Goal: Task Accomplishment & Management: Use online tool/utility

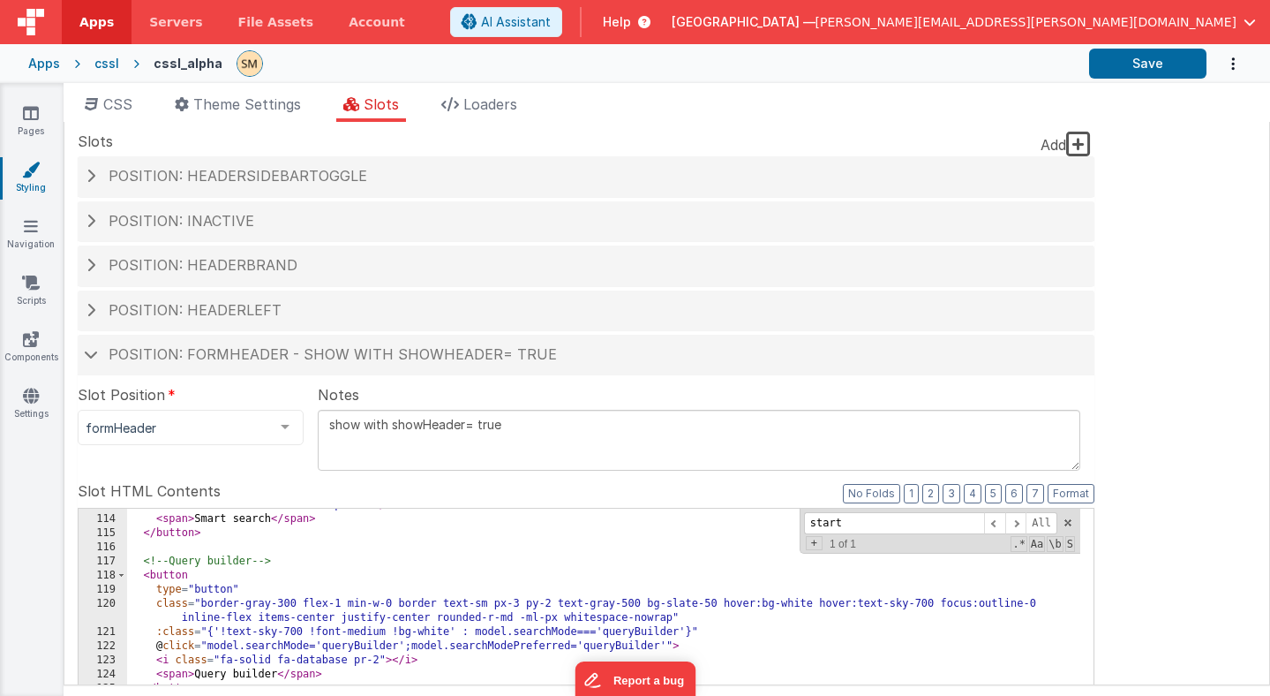
scroll to position [1748, 0]
click at [1143, 65] on button "Save" at bounding box center [1147, 64] width 117 height 30
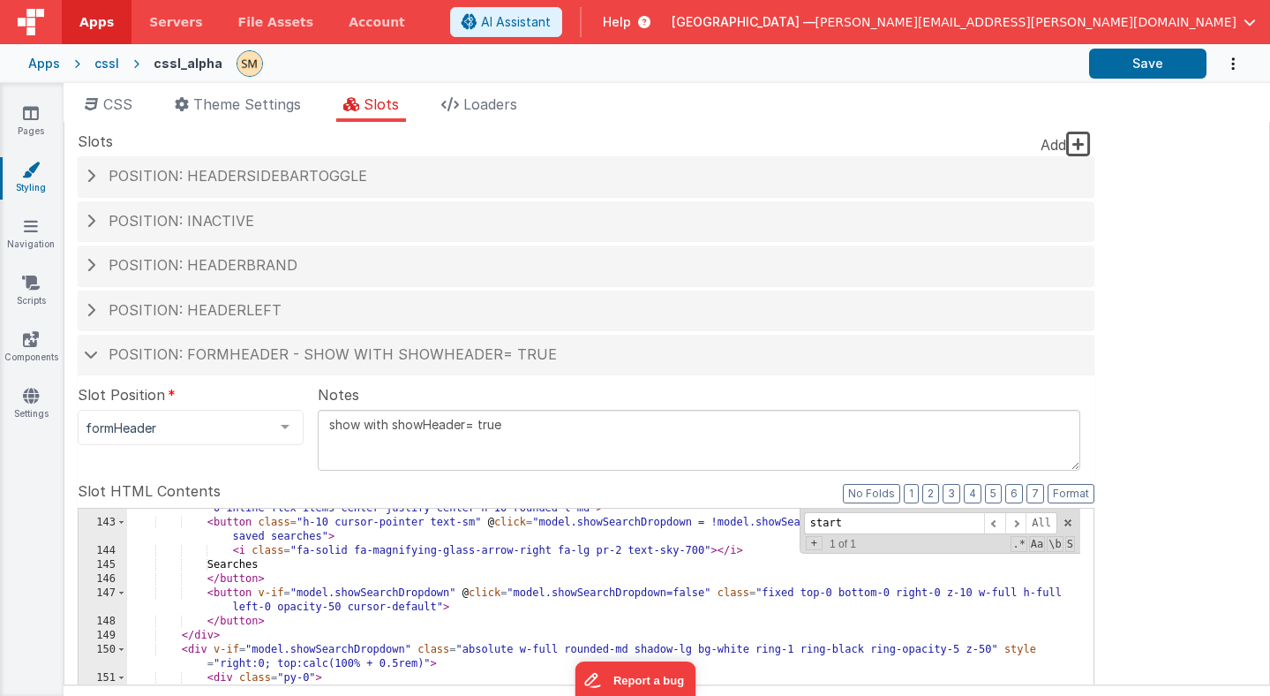
scroll to position [2225, 0]
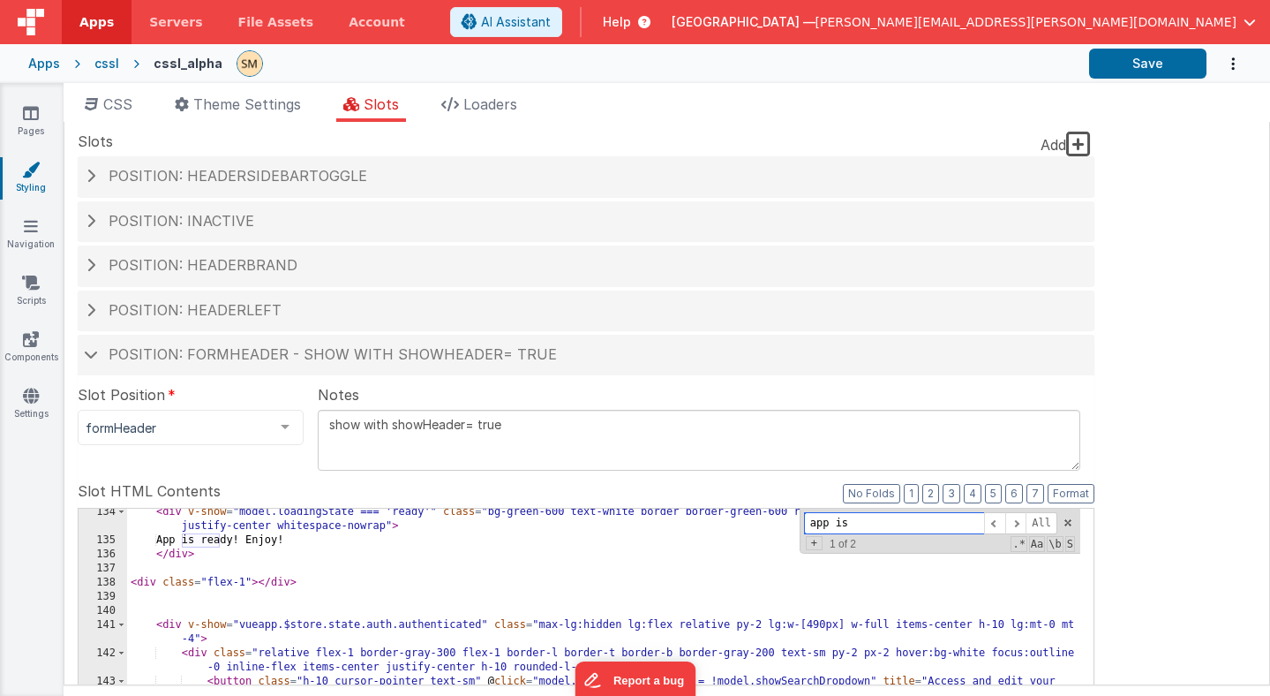
scroll to position [2066, 0]
type input "app is"
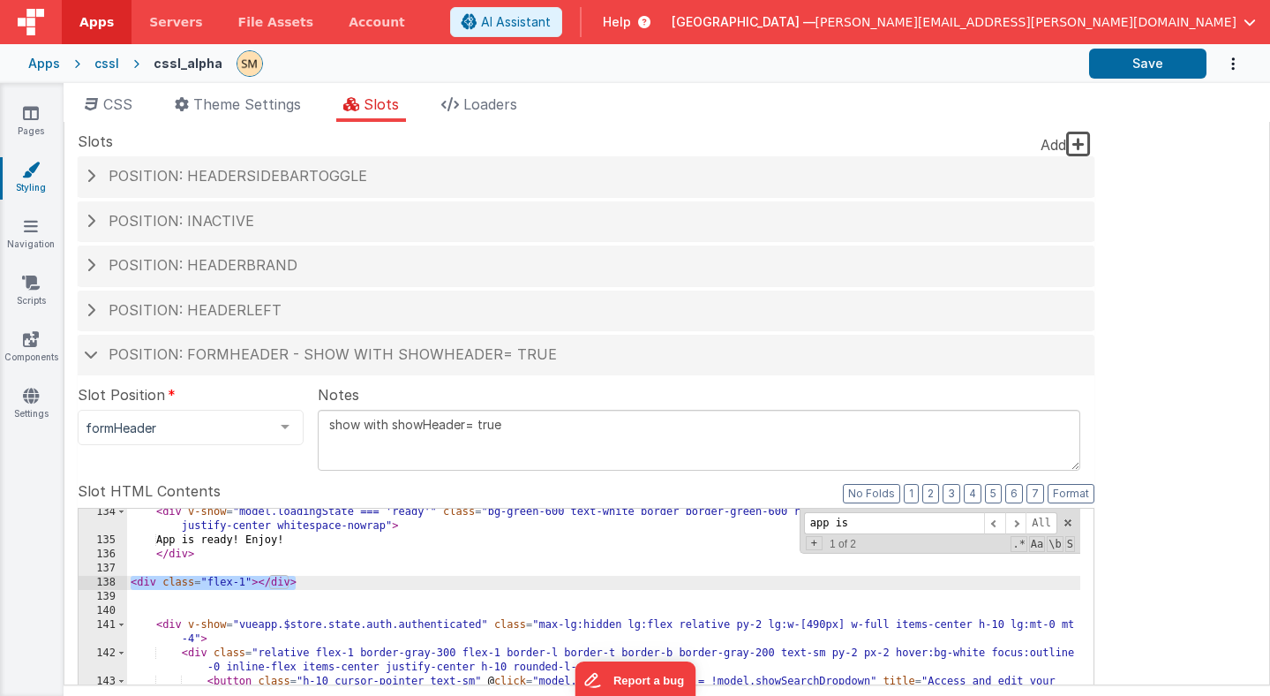
drag, startPoint x: 300, startPoint y: 580, endPoint x: 131, endPoint y: 584, distance: 169.5
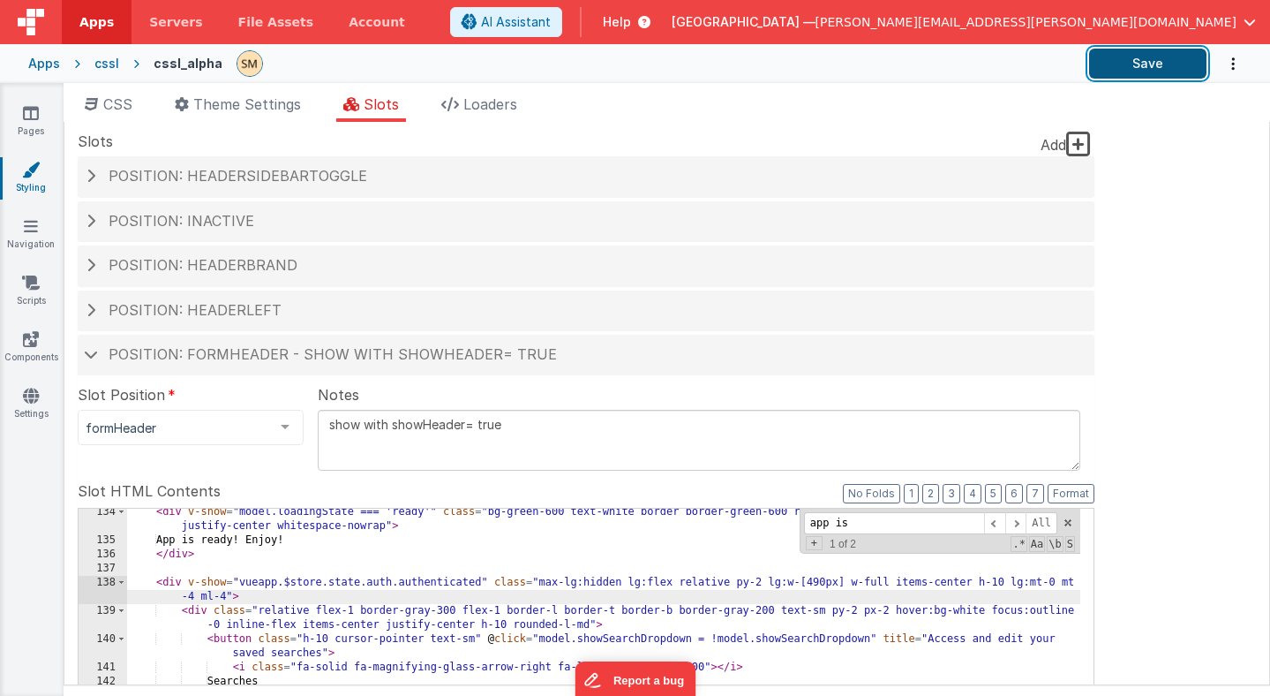
click at [1161, 61] on button "Save" at bounding box center [1147, 64] width 117 height 30
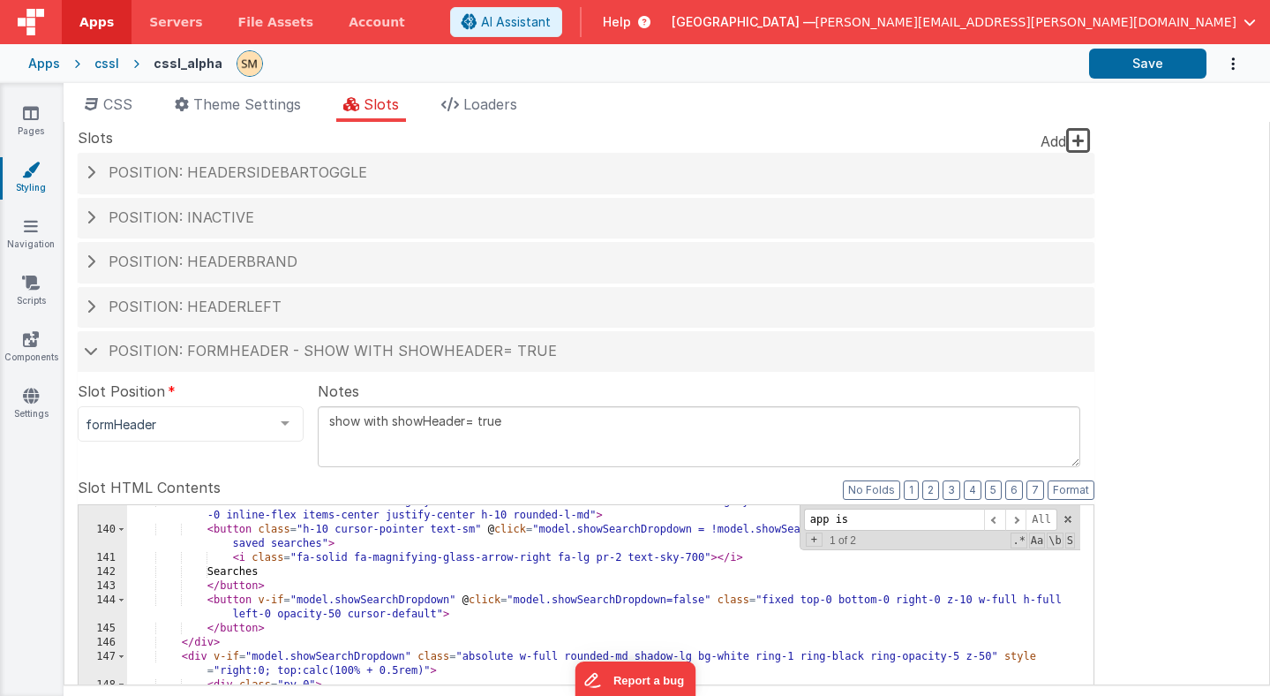
scroll to position [2172, 0]
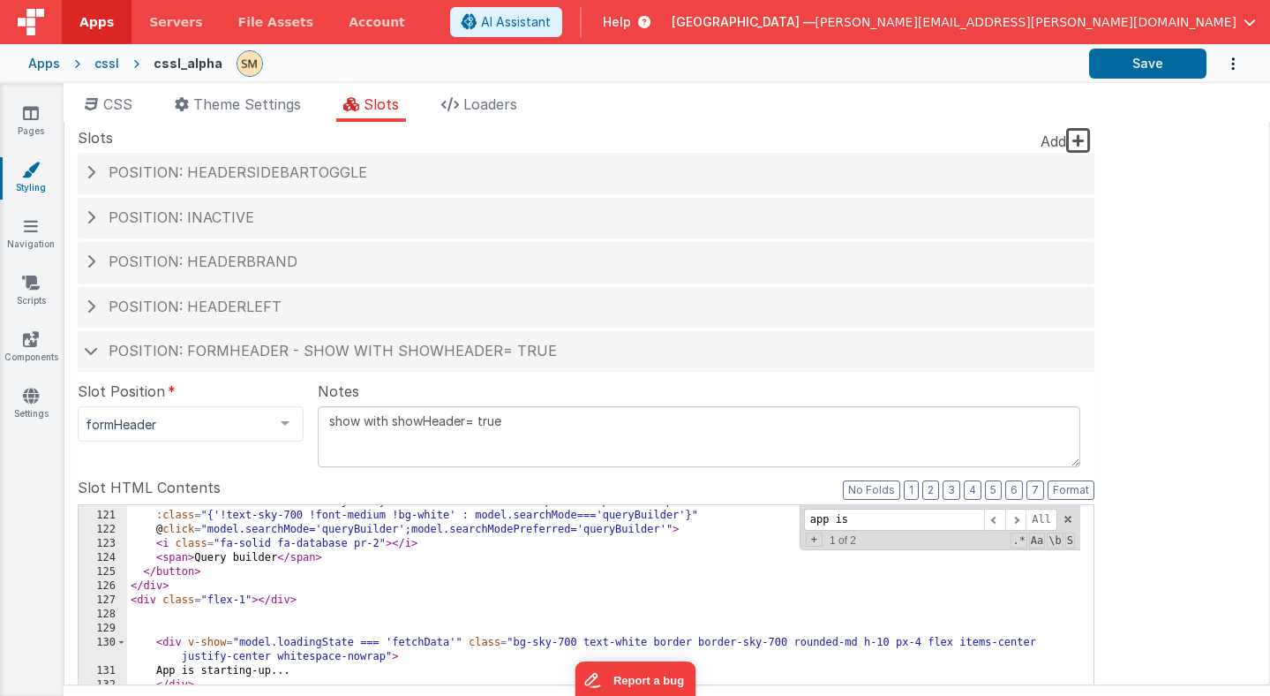
scroll to position [1861, 0]
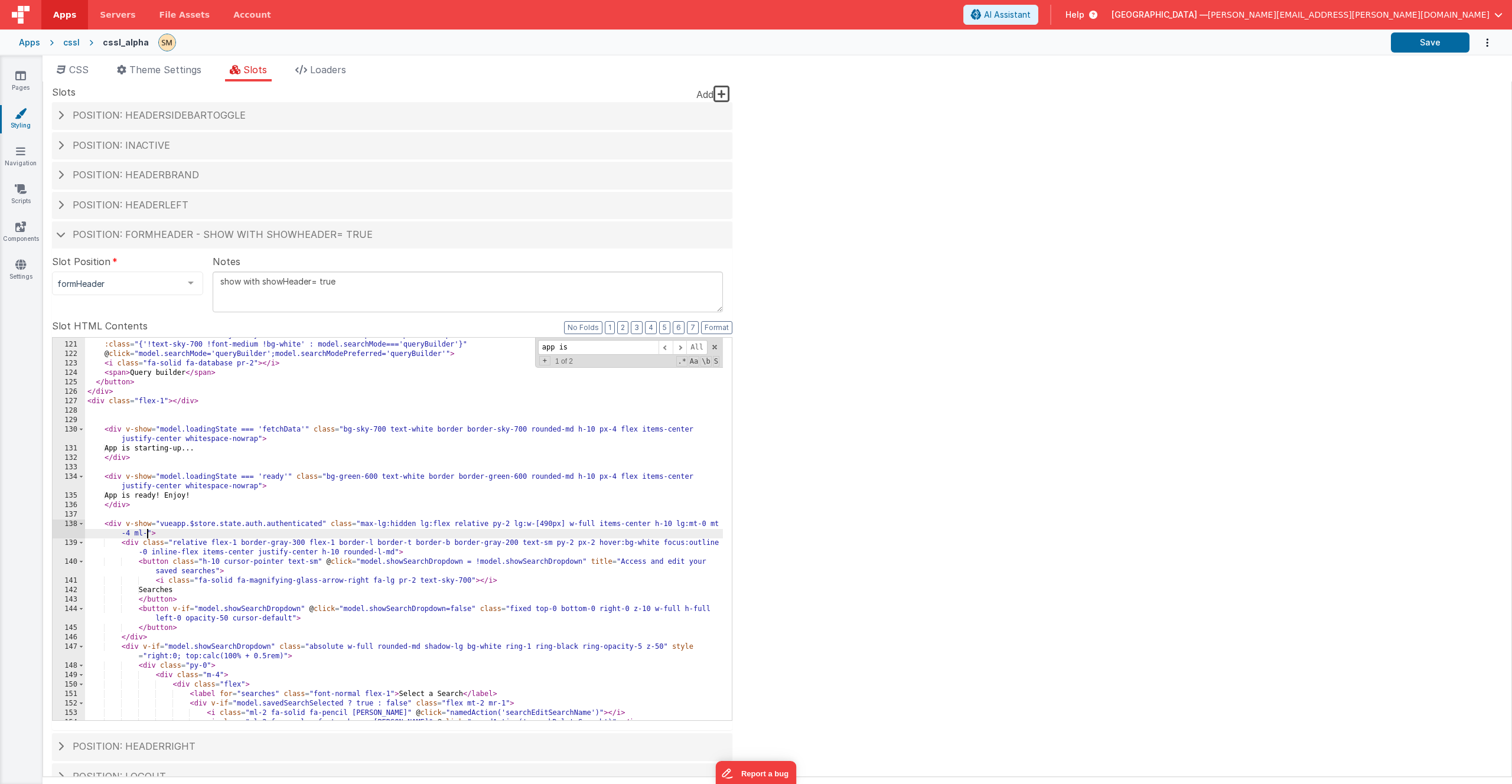
scroll to position [1280, 0]
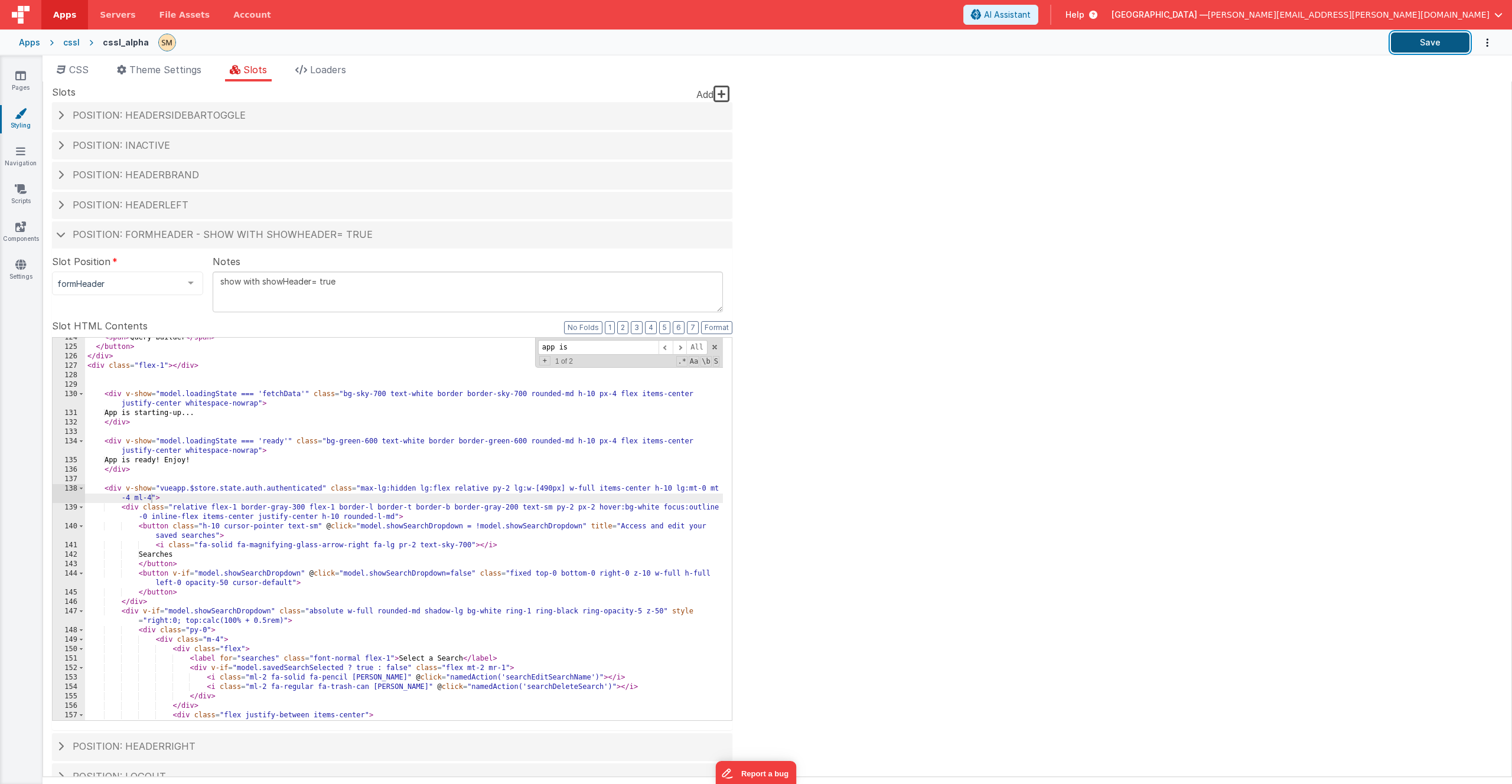
click at [850, 40] on button "Save" at bounding box center [1430, 43] width 78 height 20
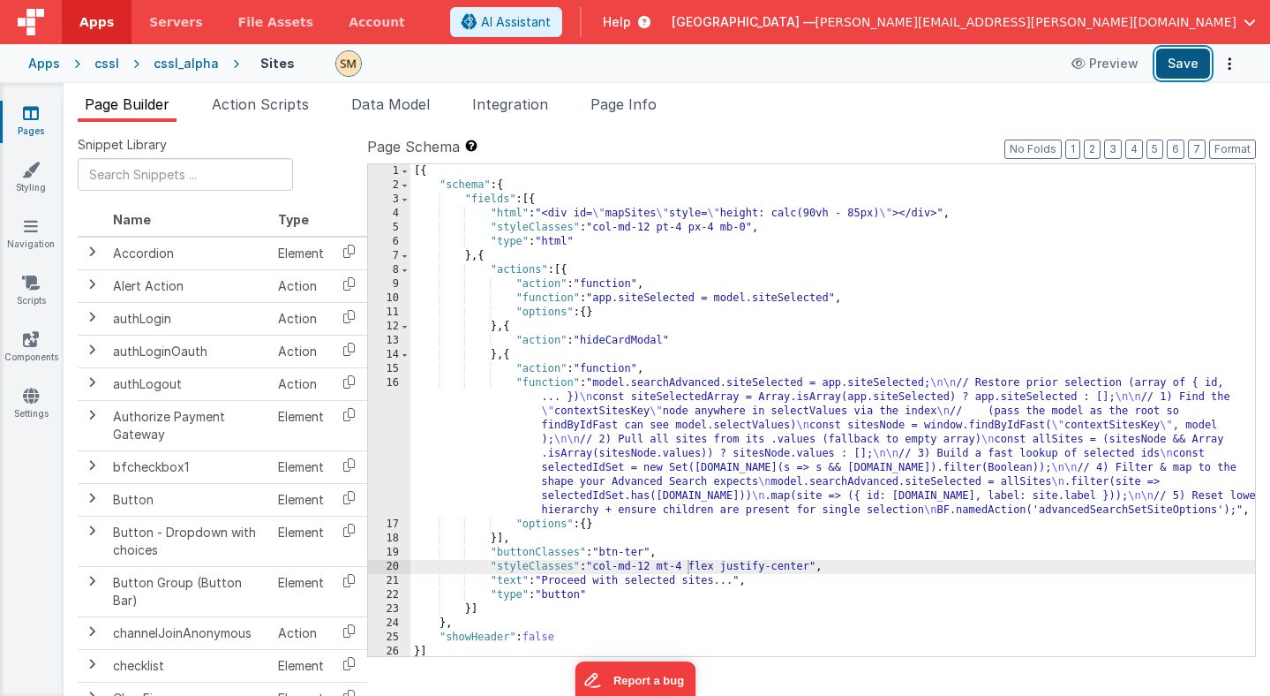
click at [1186, 65] on button "Save" at bounding box center [1184, 64] width 54 height 30
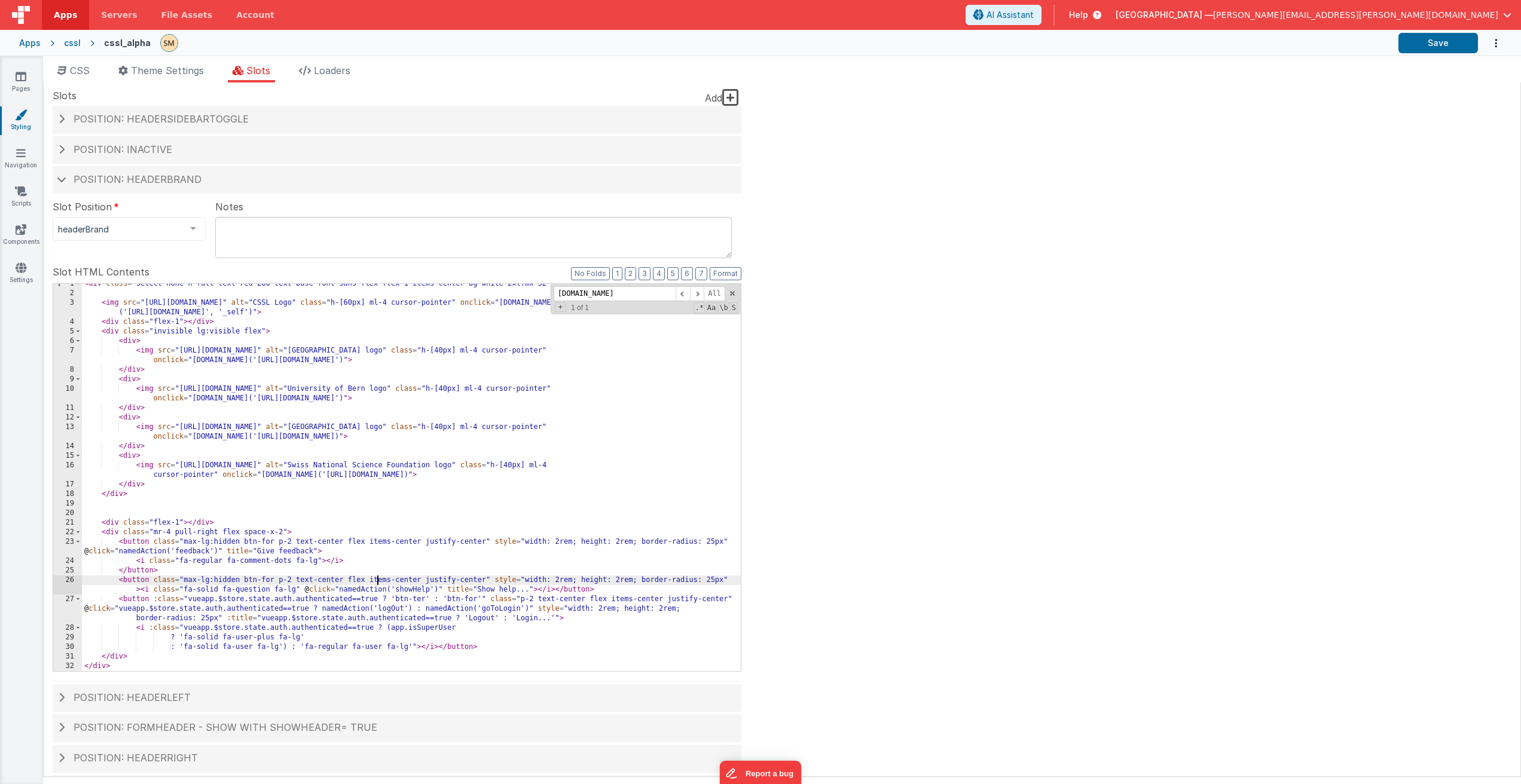
scroll to position [5, 0]
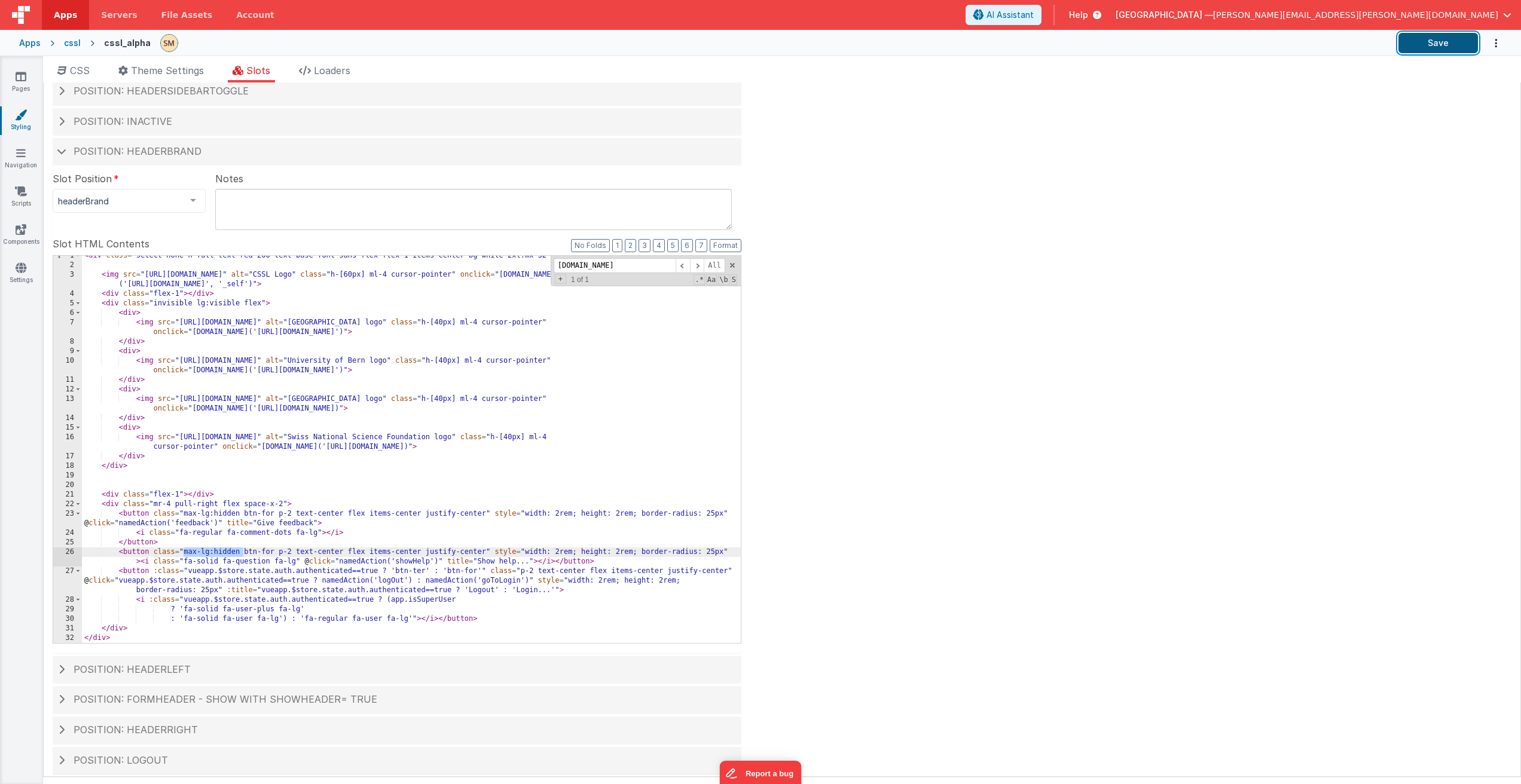
click at [1424, 42] on button "Save" at bounding box center [1438, 43] width 79 height 20
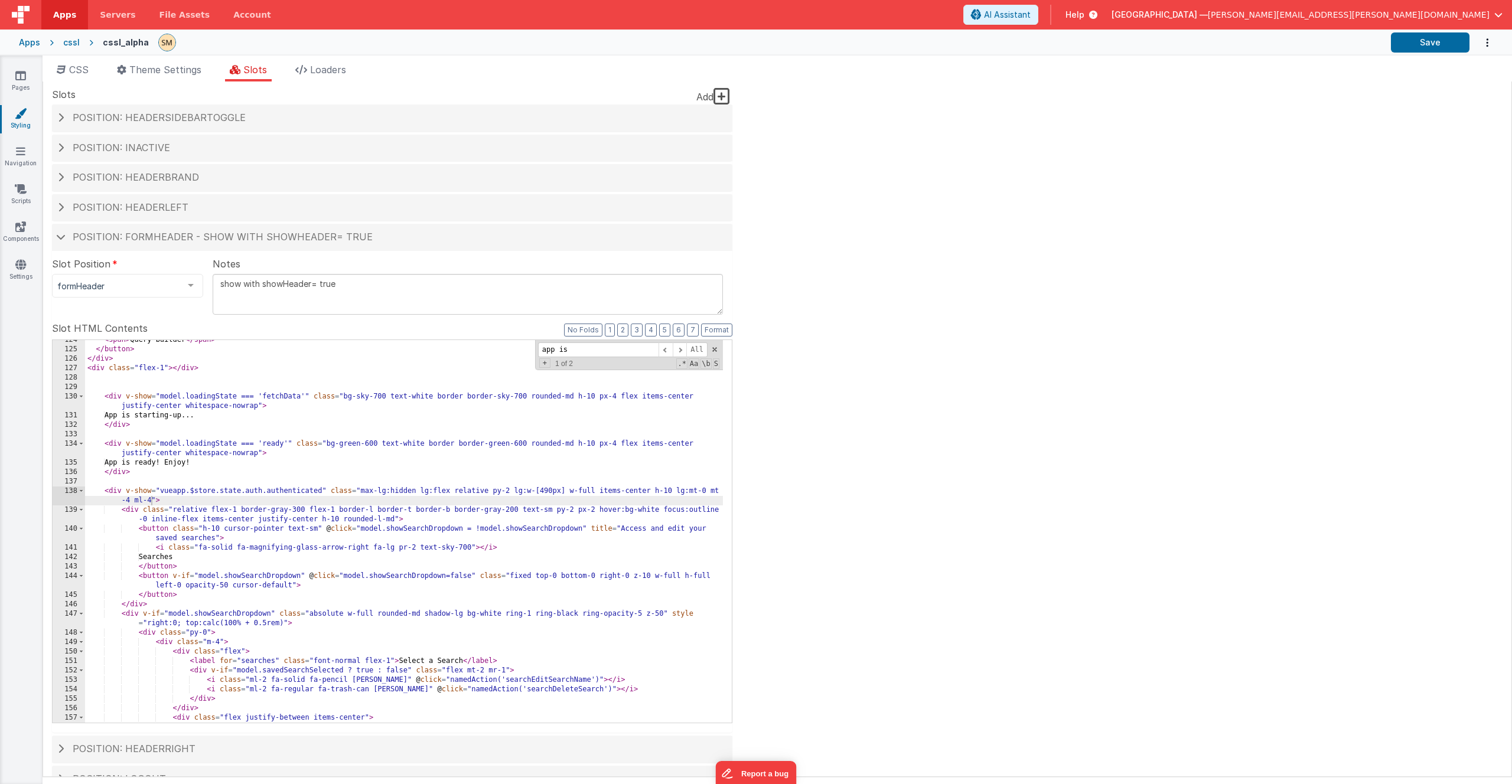
scroll to position [1280, 0]
click at [19, 74] on icon at bounding box center [21, 76] width 11 height 12
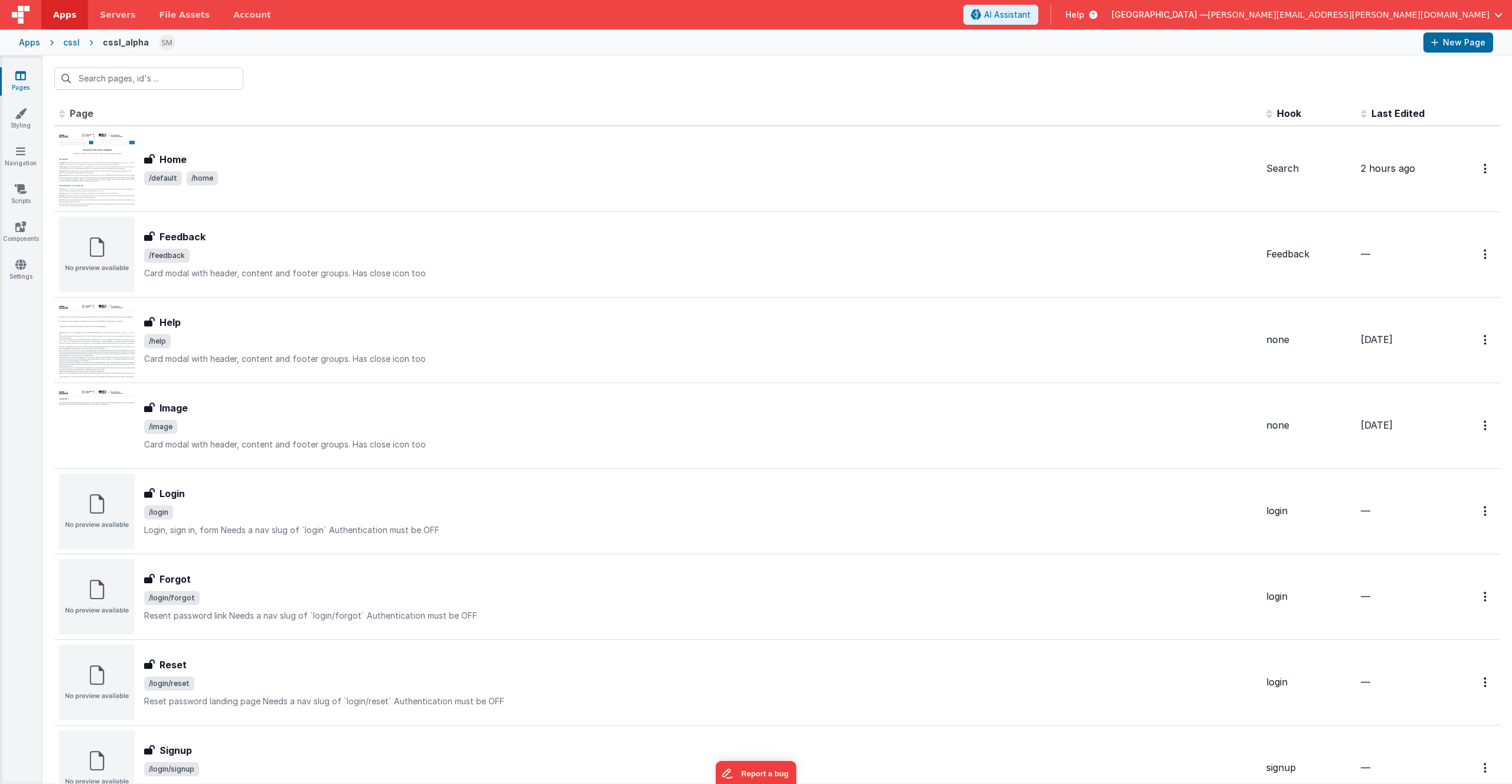
click at [70, 45] on div "cssl" at bounding box center [71, 43] width 17 height 12
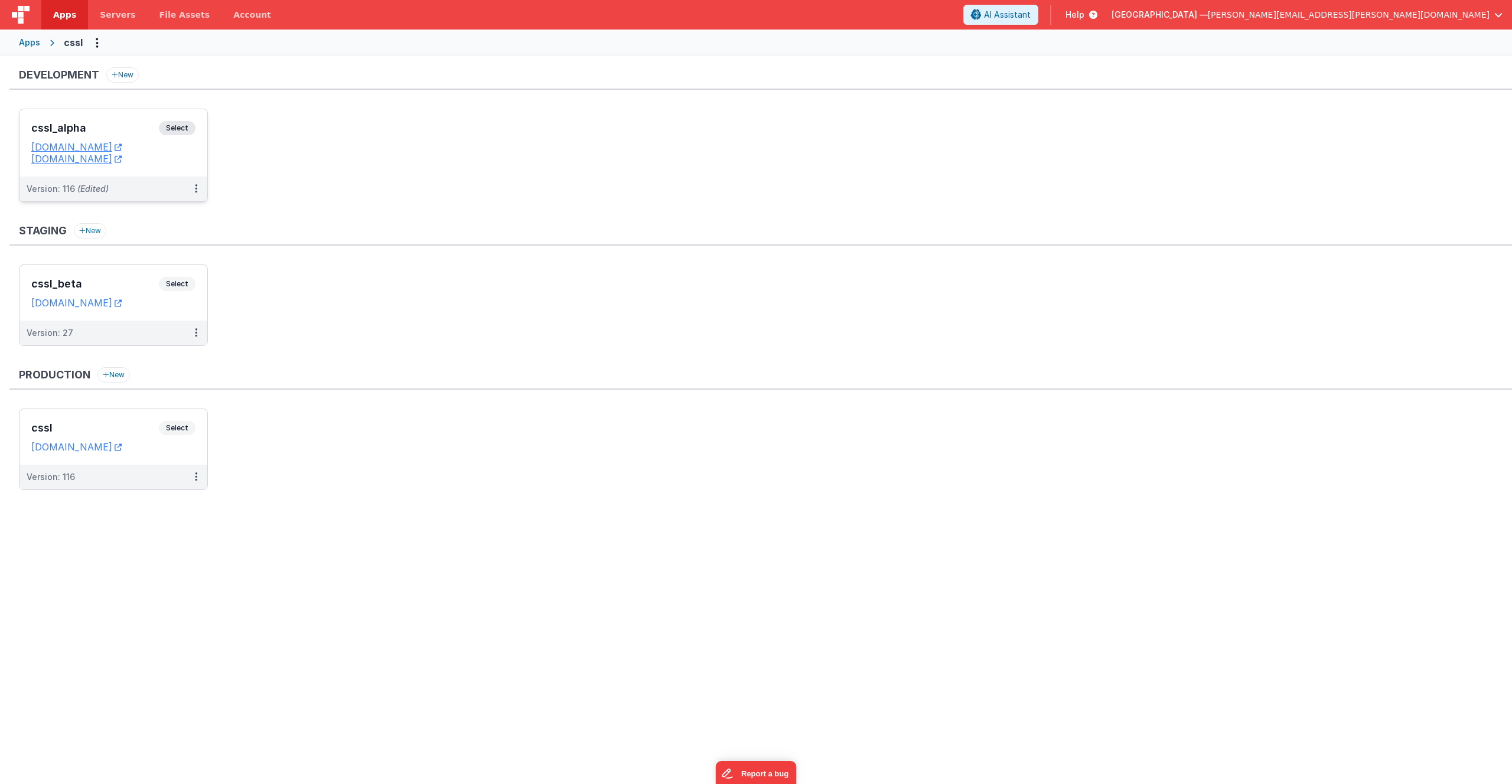
click at [177, 127] on span "Select" at bounding box center [177, 128] width 37 height 14
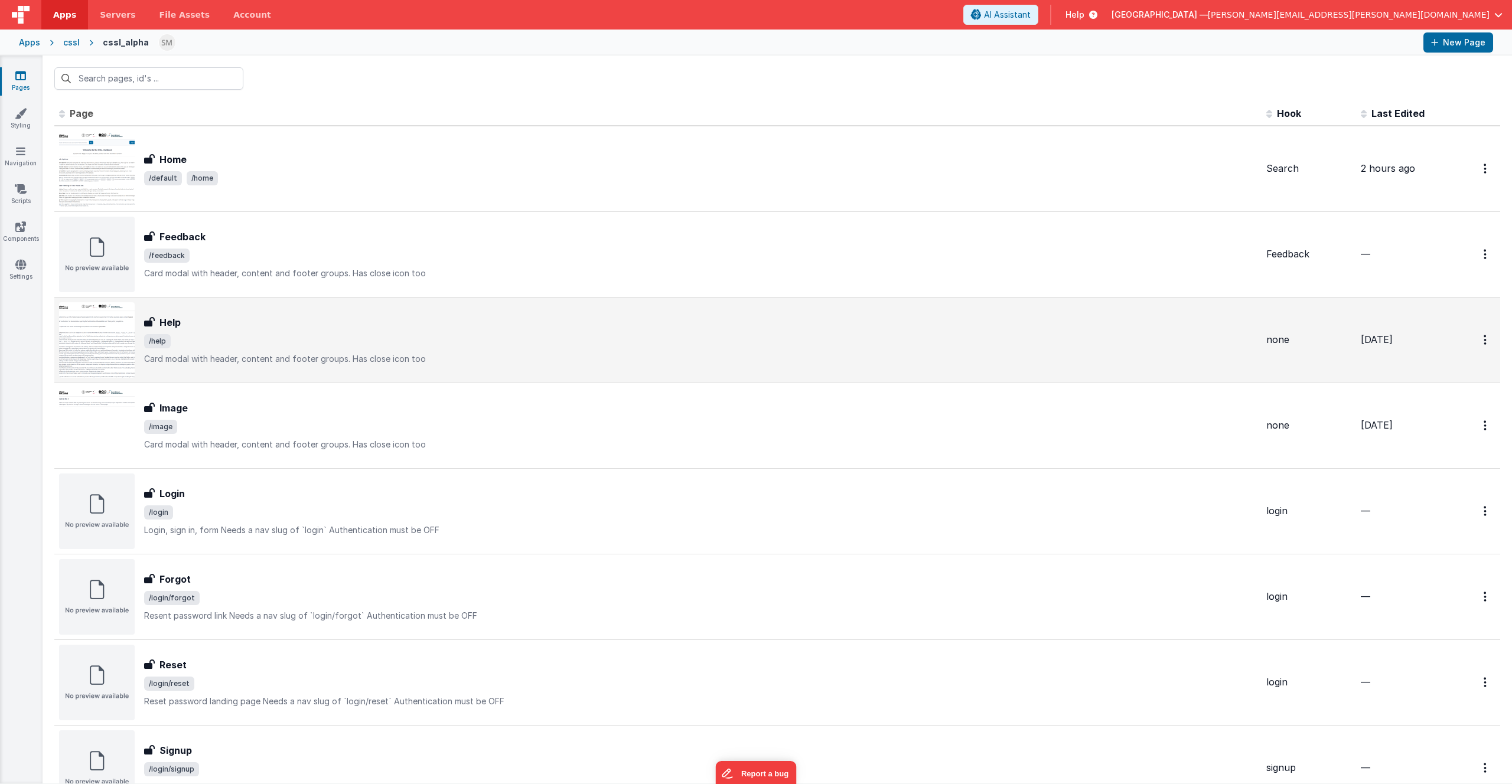
click at [286, 336] on span "/help" at bounding box center [700, 341] width 1113 height 14
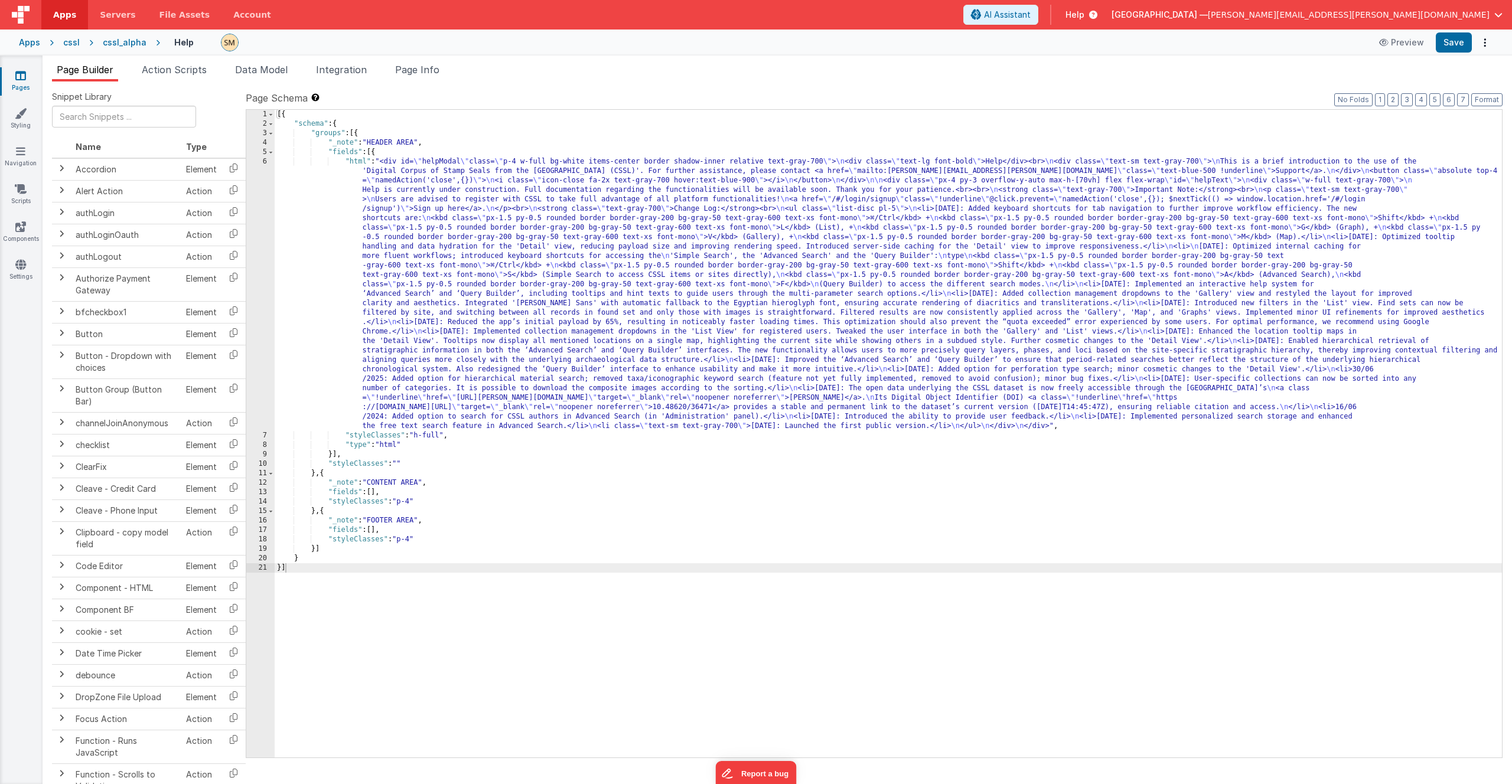
click at [264, 298] on div "6" at bounding box center [260, 294] width 28 height 274
click at [260, 299] on div "6" at bounding box center [260, 294] width 28 height 274
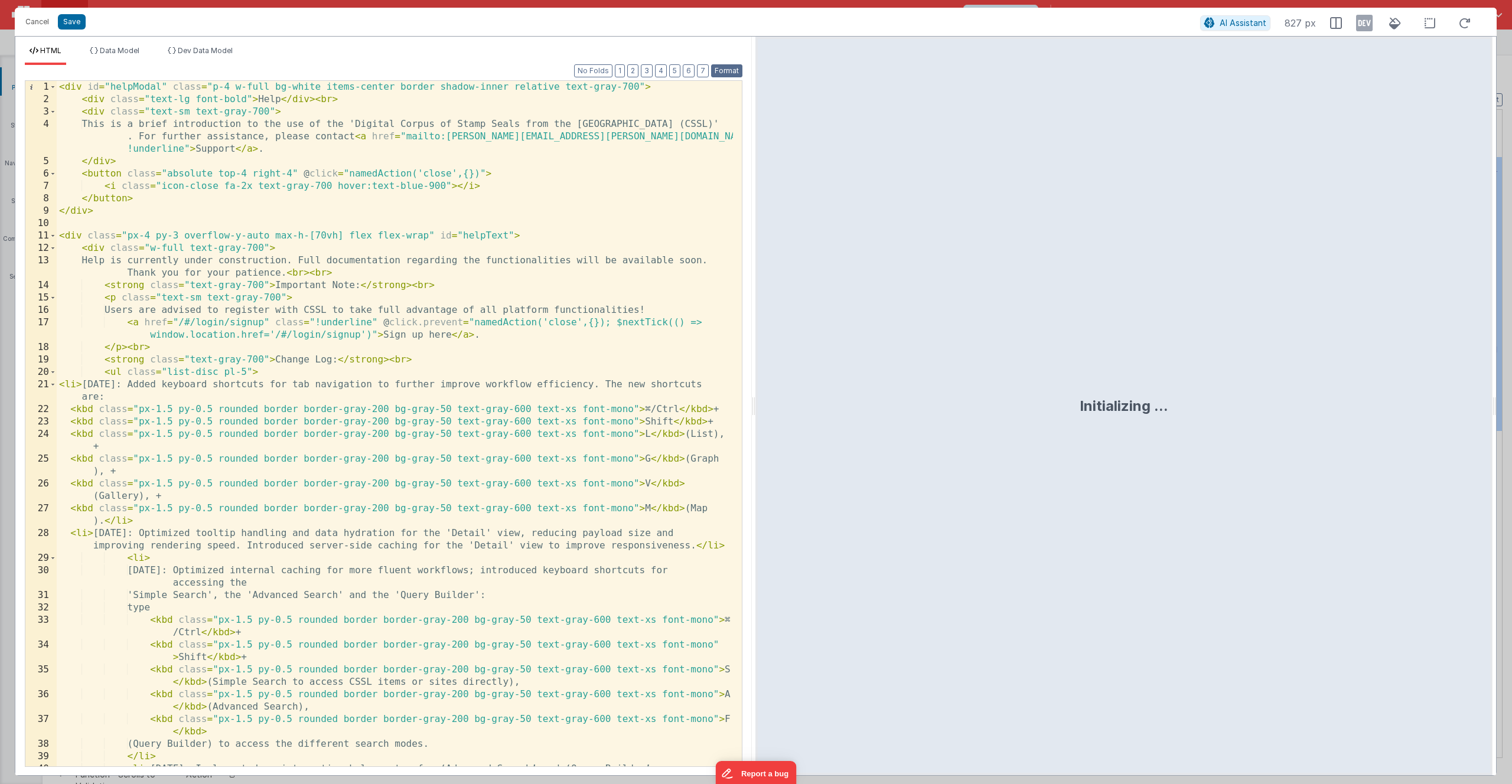
click at [725, 71] on button "Format" at bounding box center [727, 70] width 31 height 13
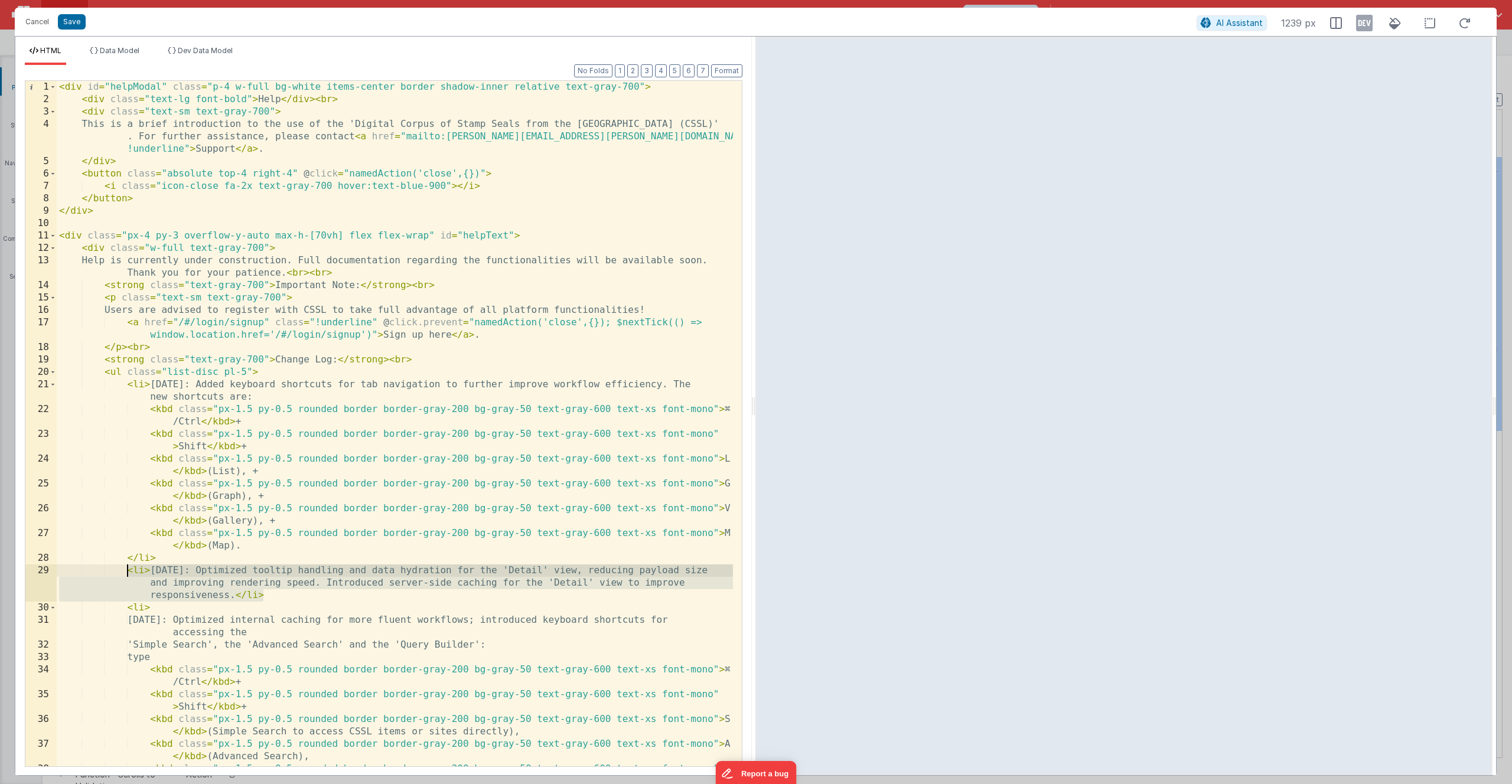
drag, startPoint x: 265, startPoint y: 595, endPoint x: 126, endPoint y: 571, distance: 141.1
click at [126, 571] on div "< div id = "helpModal" class = "p-4 w-full bg-white items-center border shadow-…" at bounding box center [395, 442] width 676 height 723
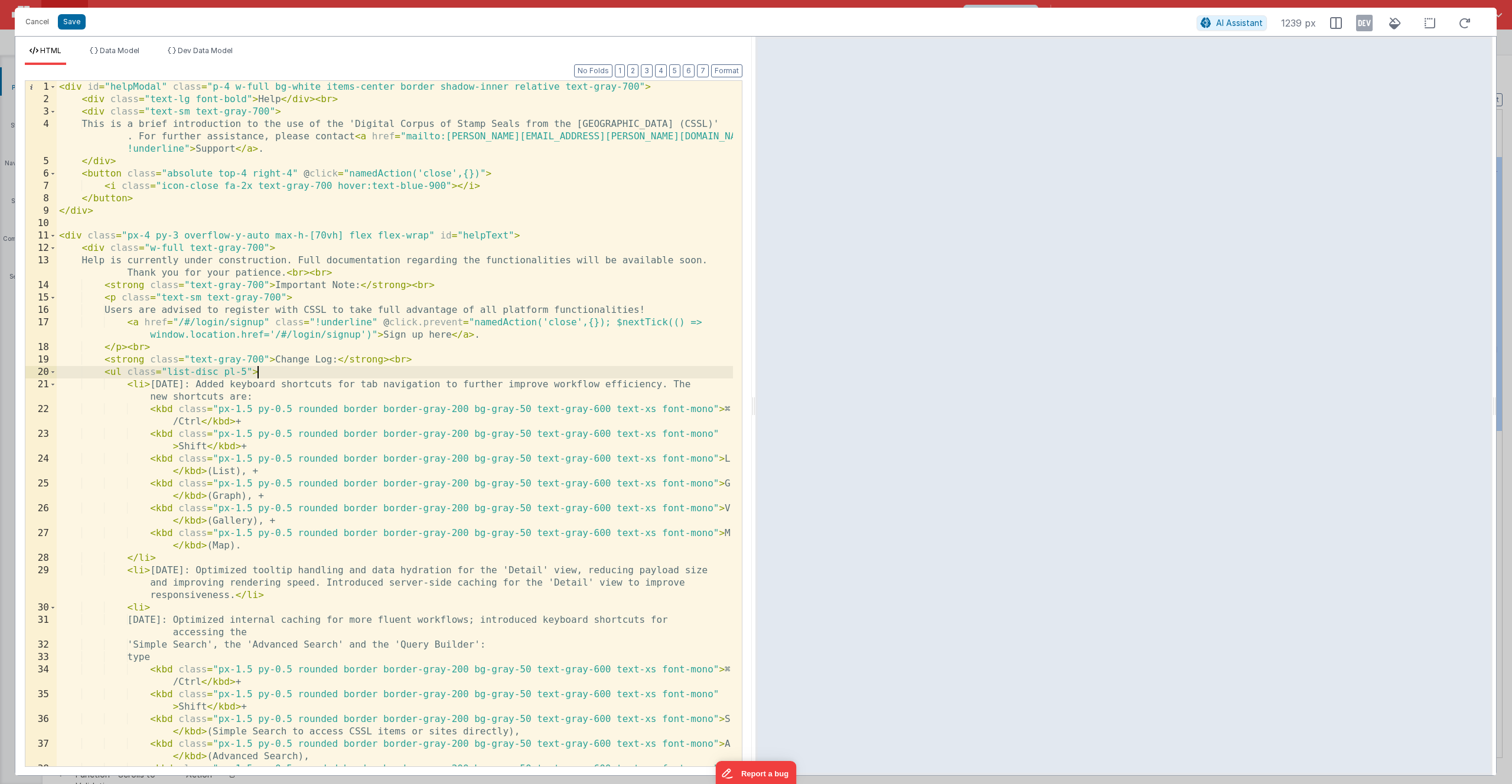
click at [302, 373] on div "< div id = "helpModal" class = "p-4 w-full bg-white items-center border shadow-…" at bounding box center [395, 442] width 676 height 723
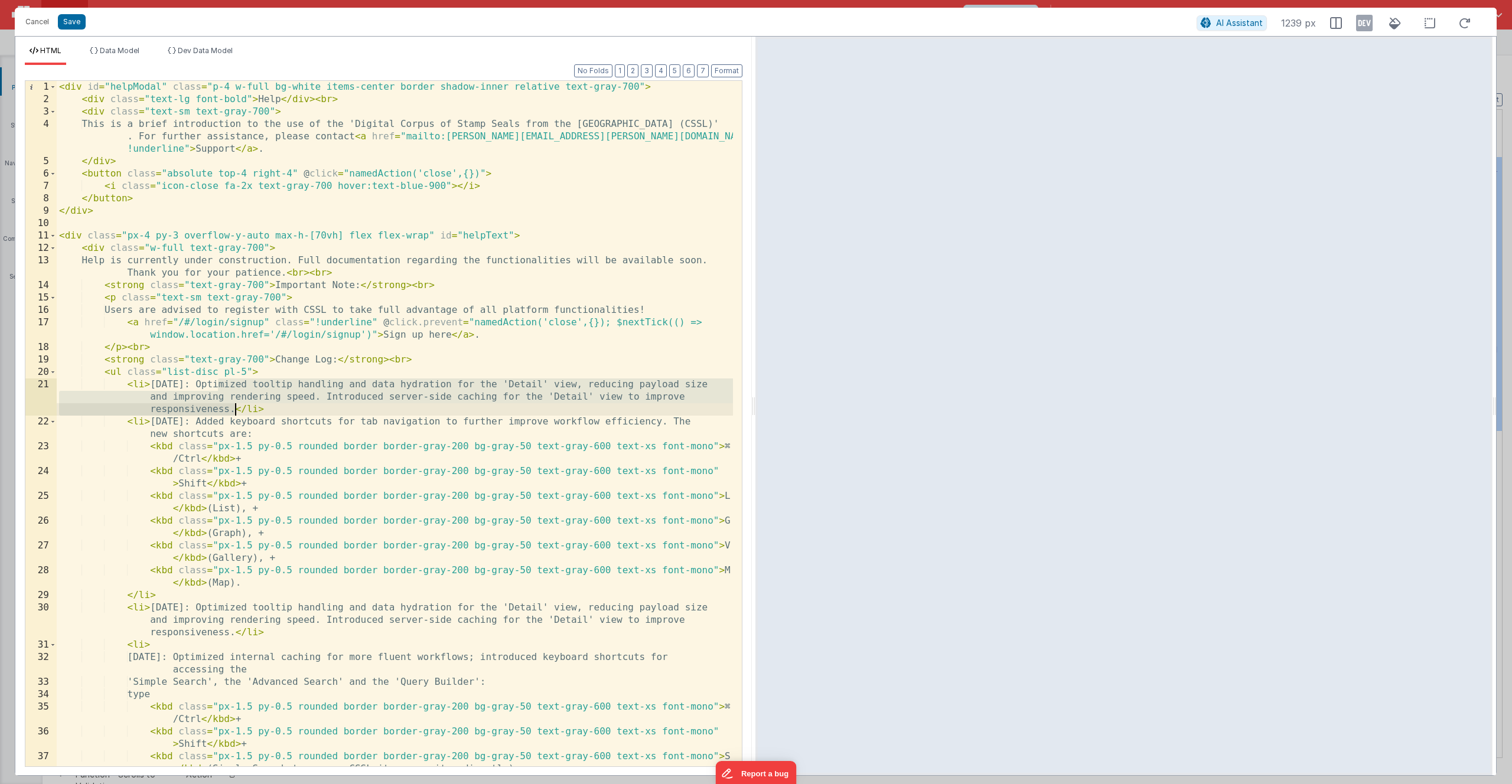
drag, startPoint x: 217, startPoint y: 385, endPoint x: 233, endPoint y: 411, distance: 30.5
click at [233, 411] on div "< div id = "helpModal" class = "p-4 w-full bg-white items-center border shadow-…" at bounding box center [395, 442] width 676 height 723
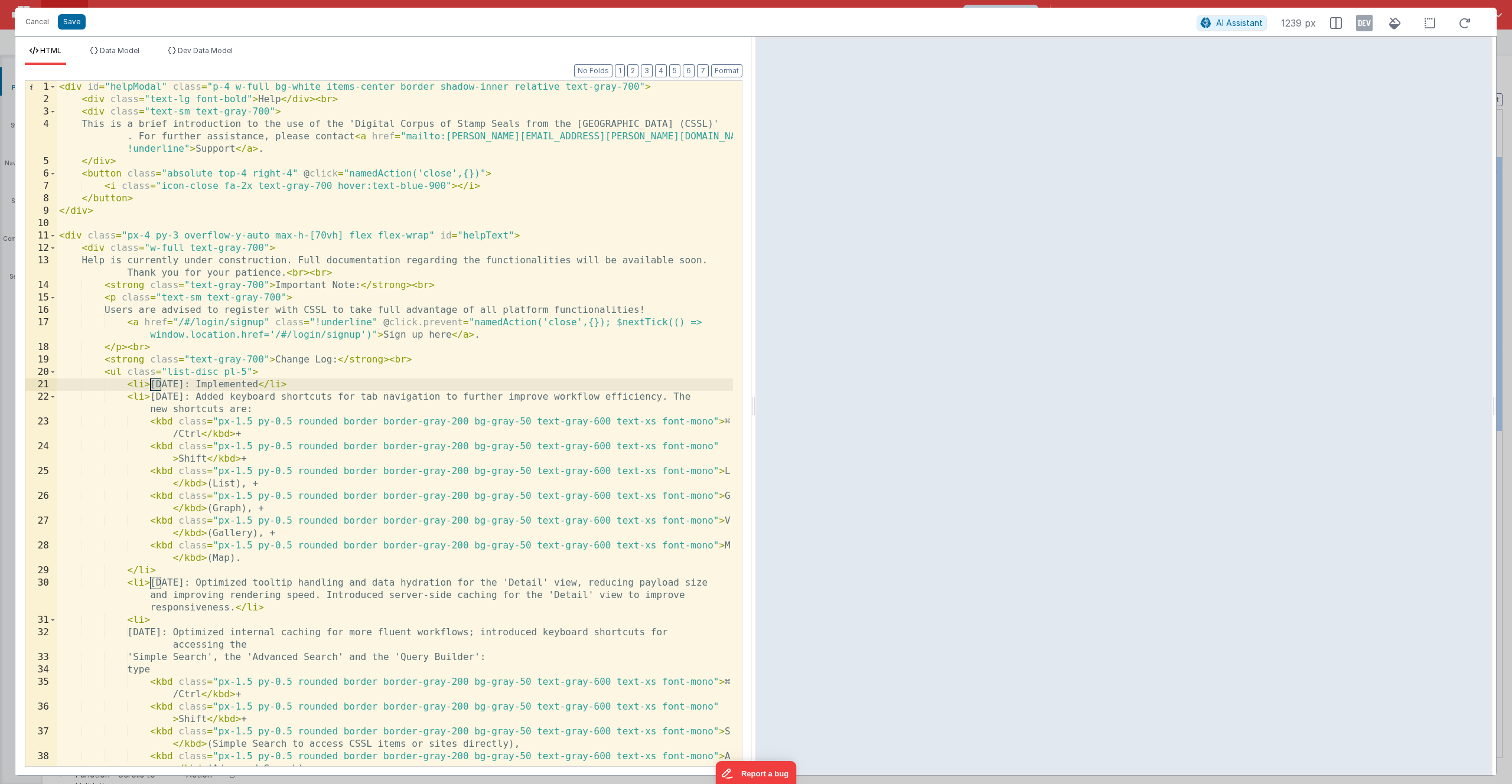
drag, startPoint x: 161, startPoint y: 386, endPoint x: 151, endPoint y: 386, distance: 10.0
click at [151, 386] on div "< div id = "helpModal" class = "p-4 w-full bg-white items-center border shadow-…" at bounding box center [395, 442] width 676 height 723
click at [126, 383] on div "< div id = "helpModal" class = "p-4 w-full bg-white items-center border shadow-…" at bounding box center [395, 442] width 676 height 723
click at [319, 382] on div "< div id = "helpModal" class = "p-4 w-full bg-white items-center border shadow-…" at bounding box center [395, 442] width 676 height 723
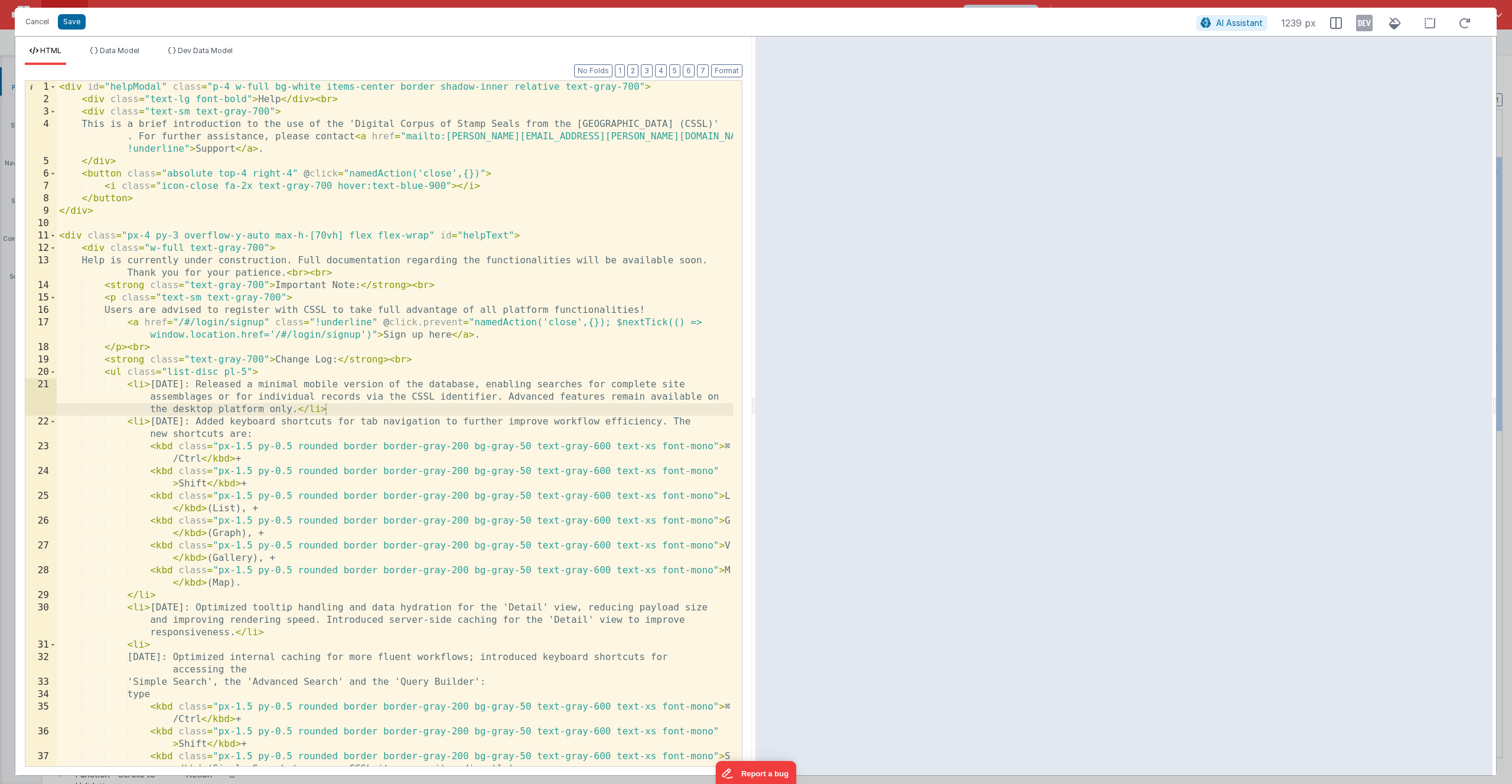
click at [472, 385] on div "< div id = "helpModal" class = "p-4 w-full bg-white items-center border shadow-…" at bounding box center [395, 442] width 676 height 723
drag, startPoint x: 426, startPoint y: 385, endPoint x: 496, endPoint y: 384, distance: 70.0
click at [496, 384] on div "< div id = "helpModal" class = "p-4 w-full bg-white items-center border shadow-…" at bounding box center [395, 442] width 676 height 723
click at [224, 409] on div "< div id = "helpModal" class = "p-4 w-full bg-white items-center border shadow-…" at bounding box center [395, 442] width 676 height 723
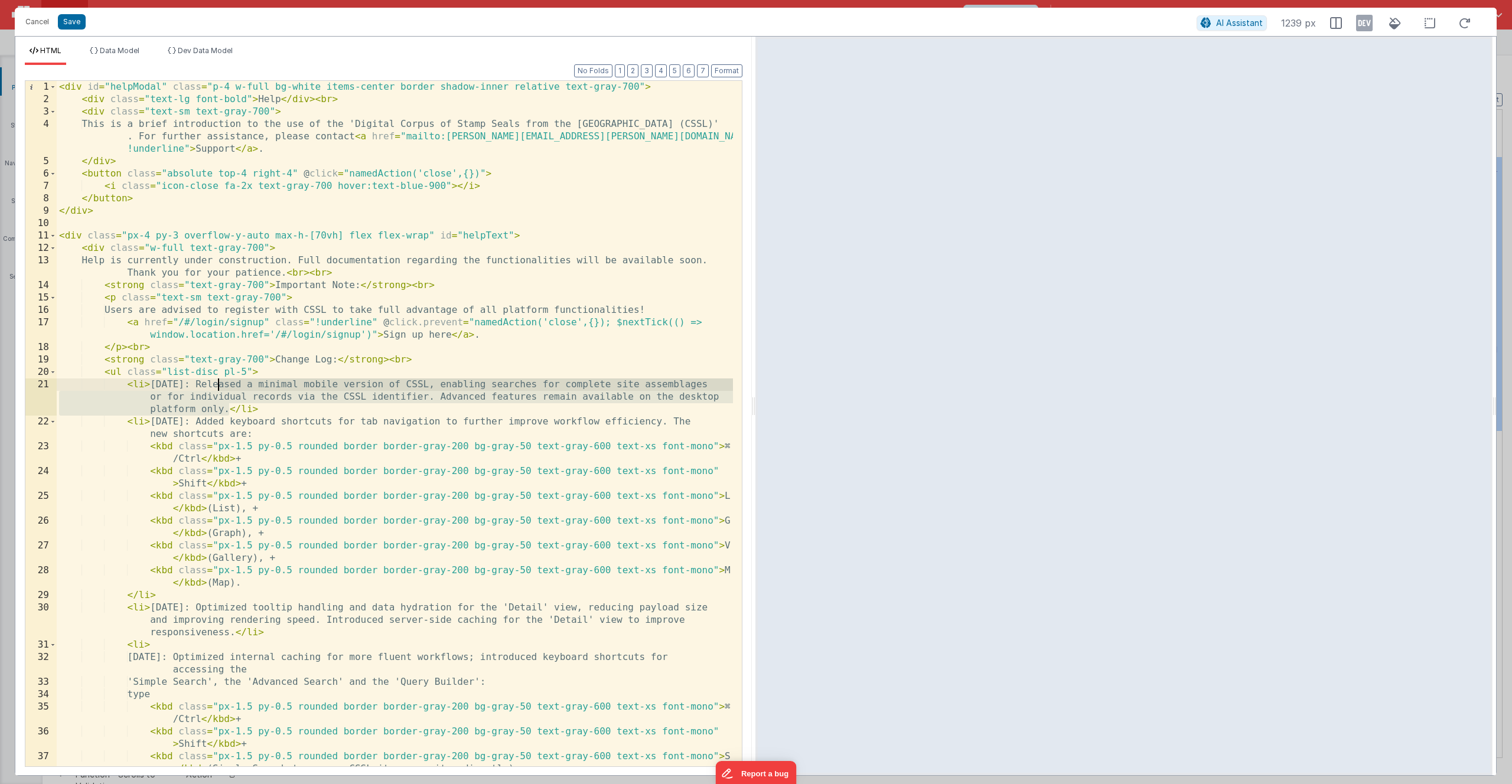
drag, startPoint x: 228, startPoint y: 411, endPoint x: 215, endPoint y: 385, distance: 29.1
click at [215, 385] on div "< div id = "helpModal" class = "p-4 w-full bg-white items-center border shadow-…" at bounding box center [395, 442] width 676 height 723
click at [74, 19] on button "Save" at bounding box center [72, 21] width 27 height 15
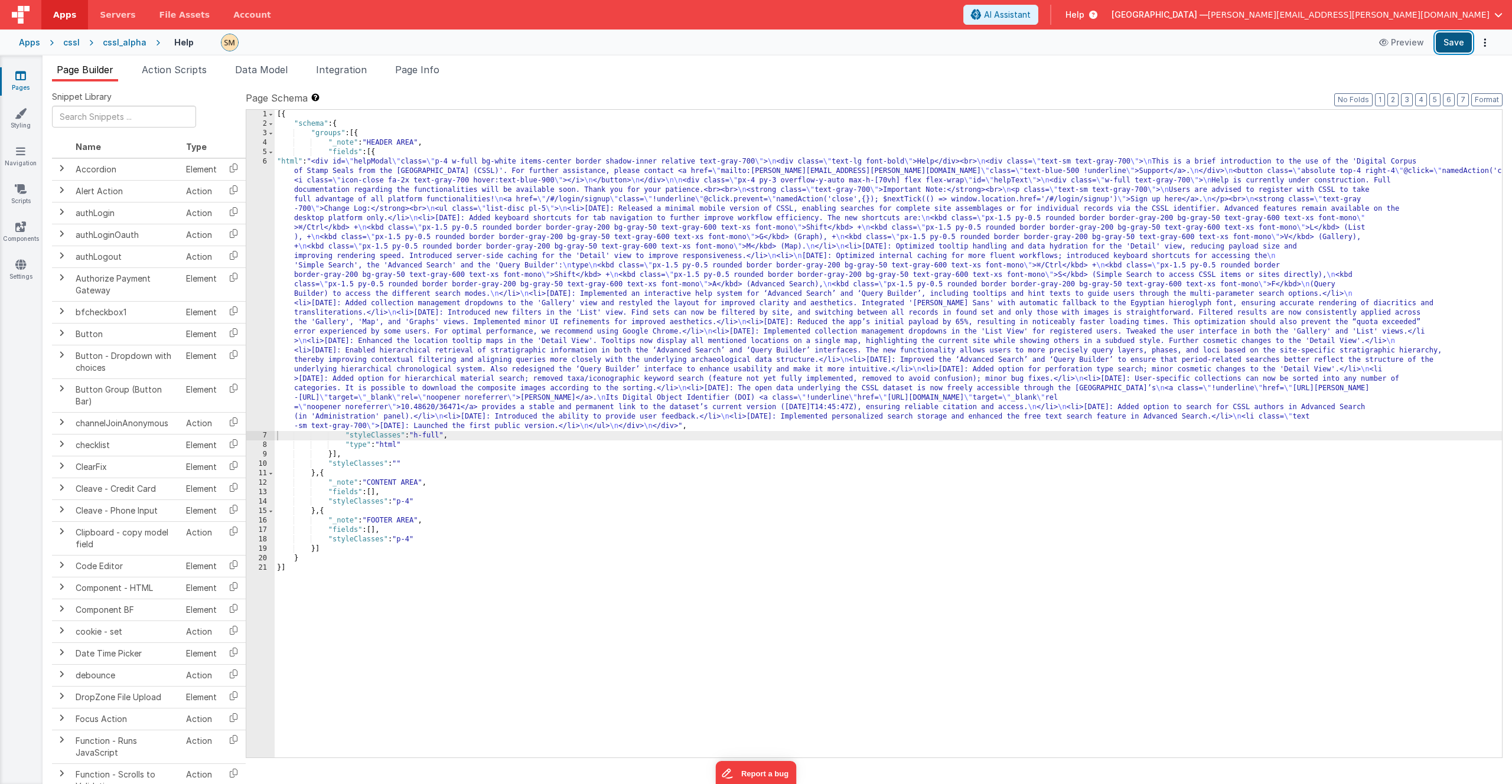
click at [1456, 43] on button "Save" at bounding box center [1454, 43] width 36 height 20
click at [70, 40] on div "cssl" at bounding box center [71, 43] width 17 height 12
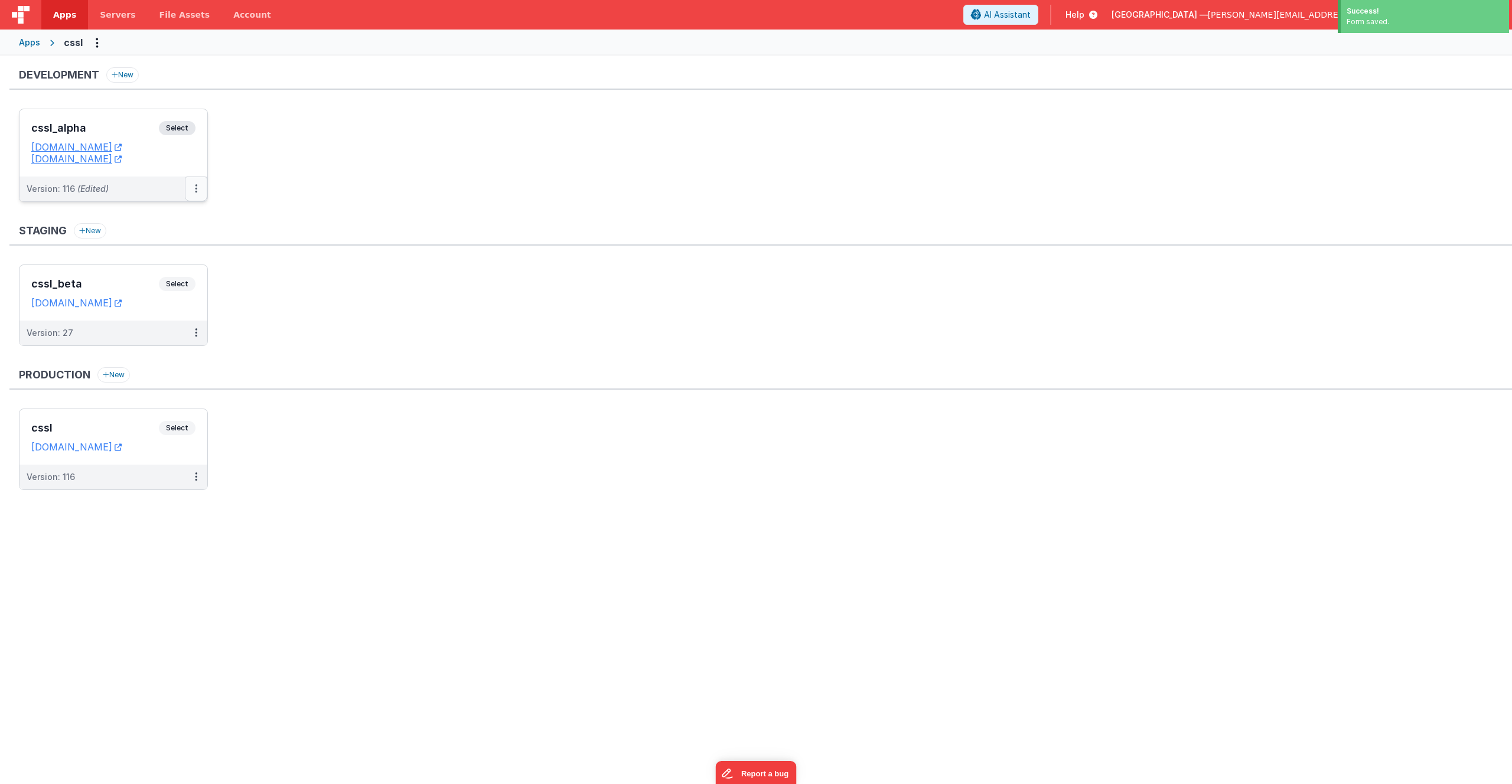
click at [196, 189] on icon at bounding box center [196, 189] width 3 height 1
click at [159, 257] on link "Deploy..." at bounding box center [155, 258] width 104 height 21
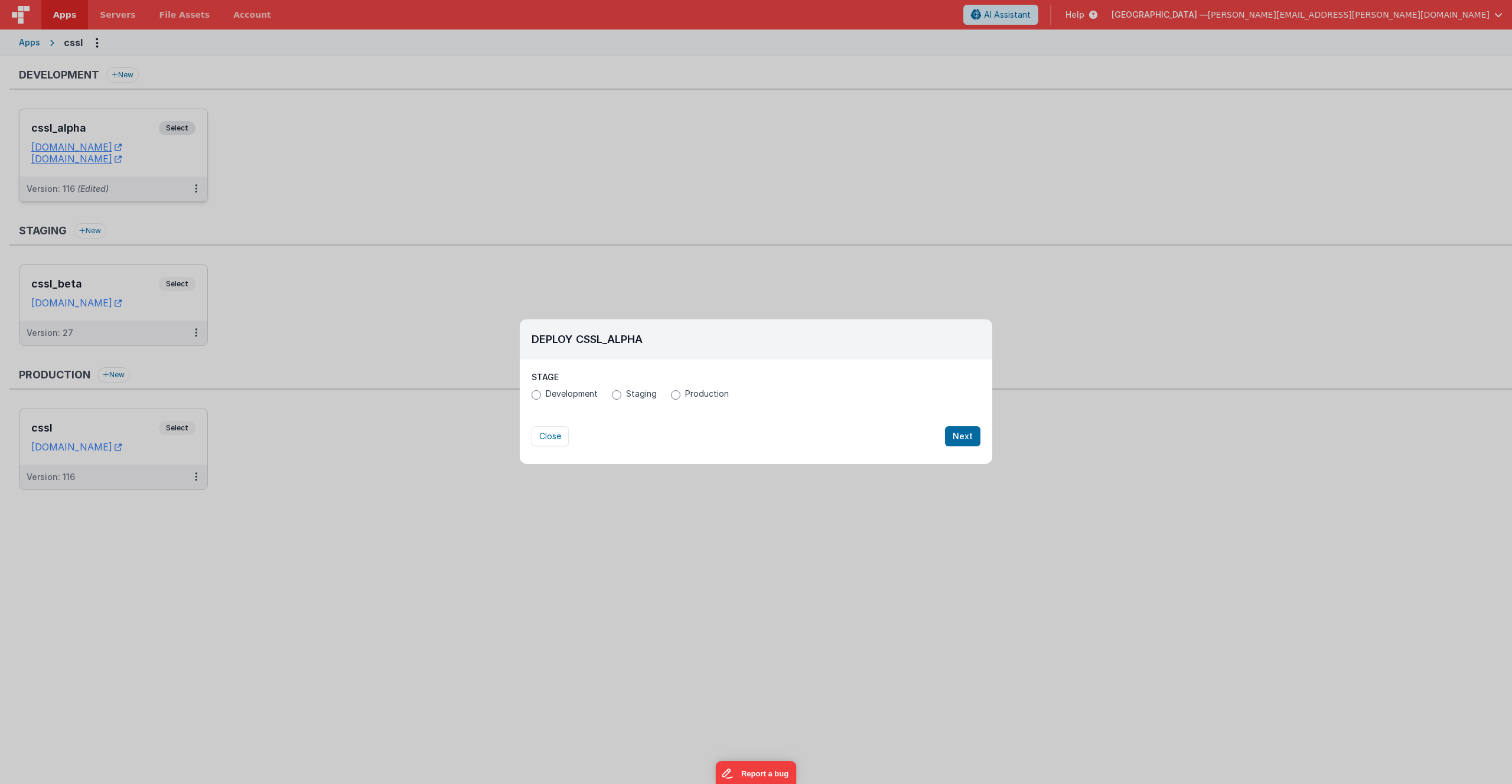
drag, startPoint x: 682, startPoint y: 385, endPoint x: 683, endPoint y: 395, distance: 10.0
click at [682, 385] on div "Stage Development Staging Production" at bounding box center [756, 387] width 449 height 31
click at [685, 397] on span "Production" at bounding box center [706, 394] width 43 height 12
click at [680, 397] on input "Production" at bounding box center [676, 395] width 9 height 9
radio input "true"
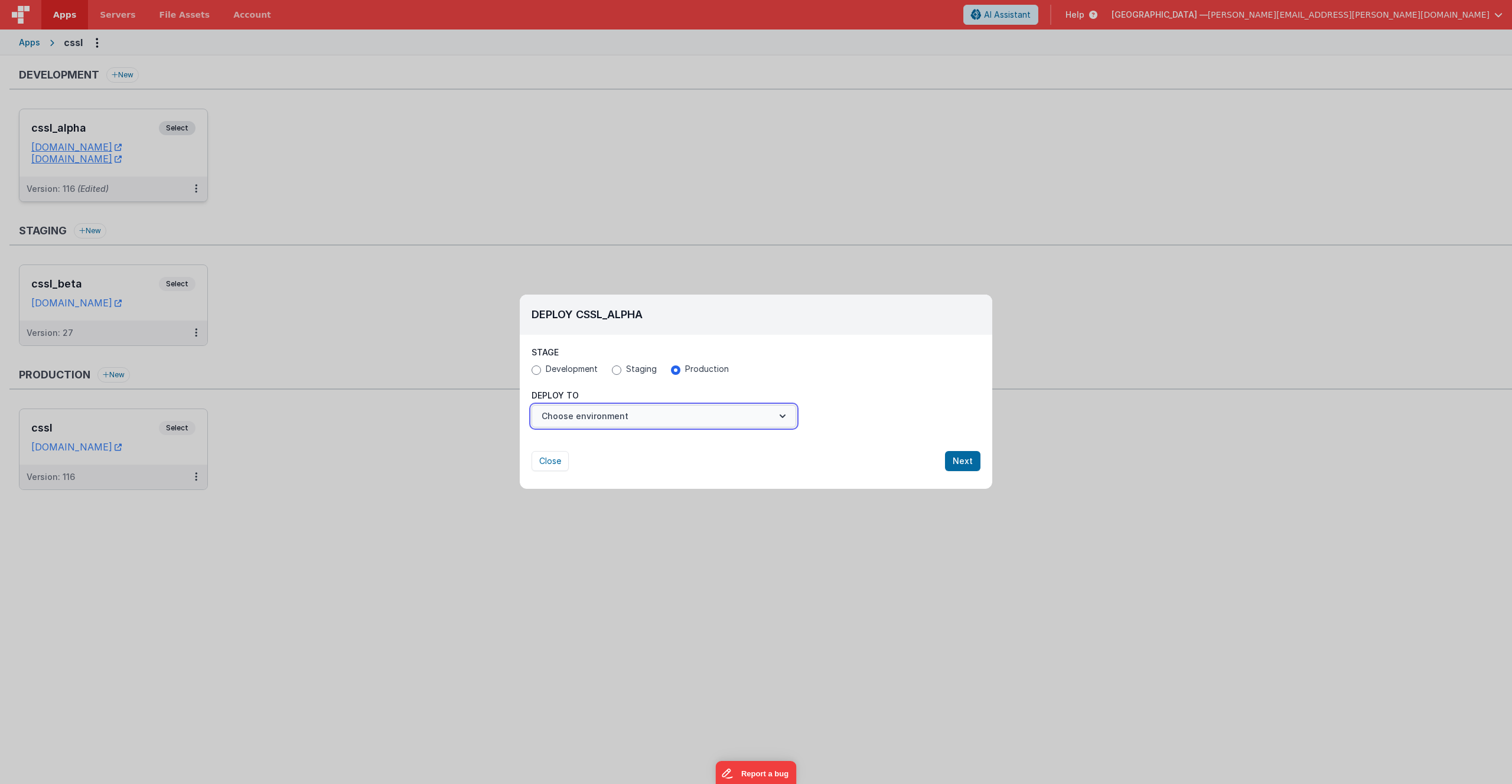
click at [678, 418] on button "Choose environment" at bounding box center [664, 417] width 265 height 23
click at [661, 441] on link "cssl" at bounding box center [664, 446] width 265 height 21
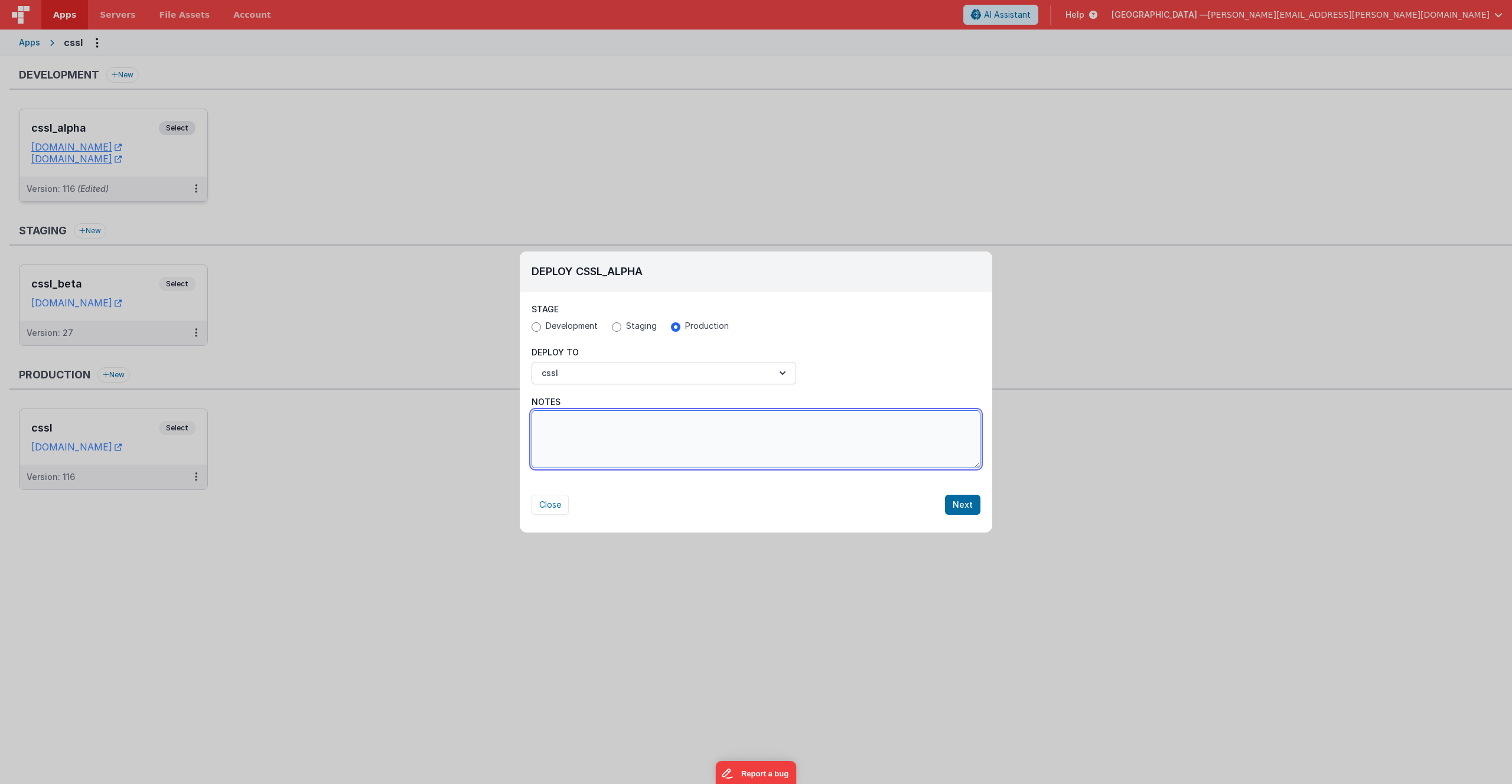
click at [829, 441] on textarea "Notes" at bounding box center [756, 439] width 449 height 58
paste textarea "Released a minimal mobile version of CSSL, enabling searches for complete site …"
type textarea "Released a minimal mobile version of CSSL, enabling searches for complete site …"
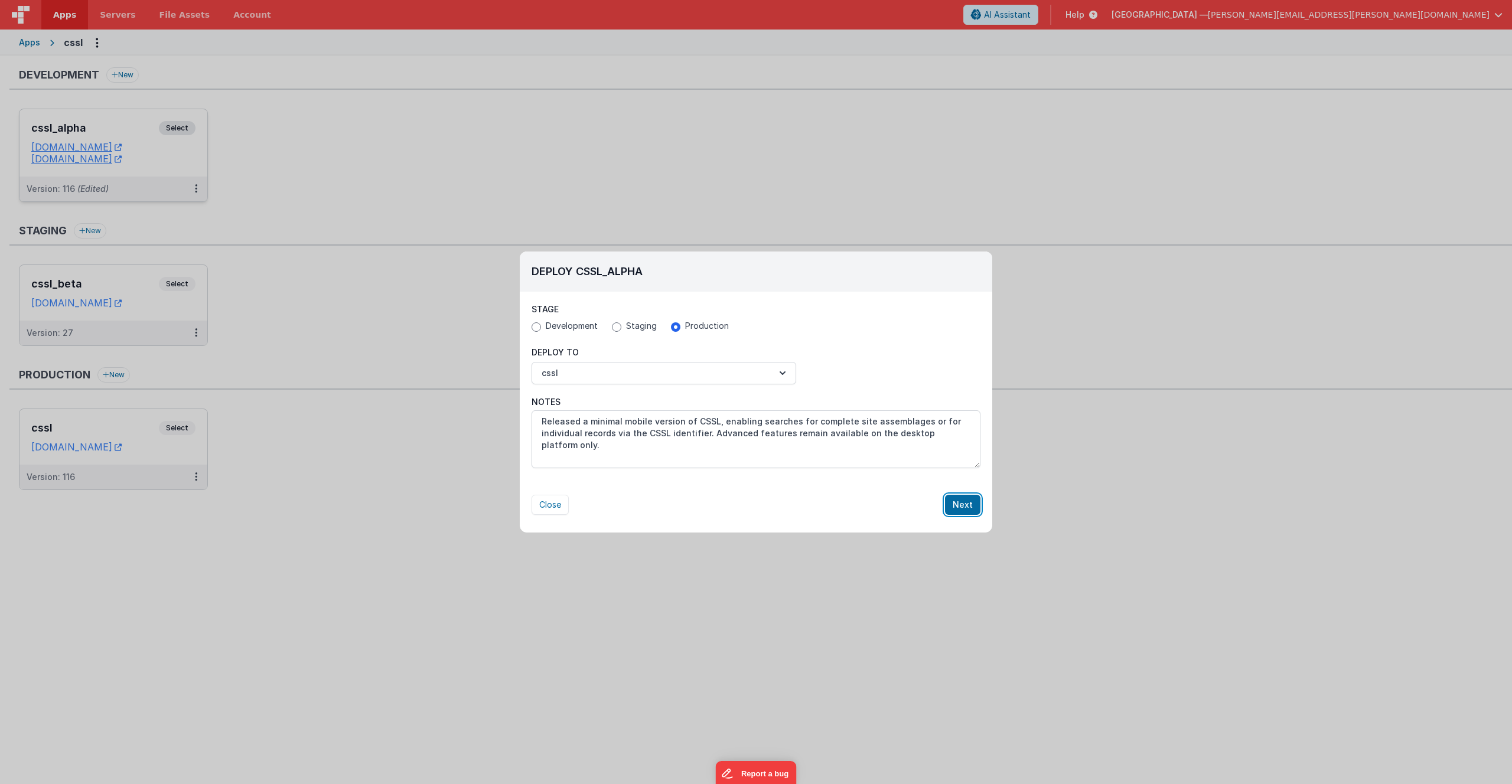
click at [967, 507] on button "Next" at bounding box center [963, 505] width 35 height 20
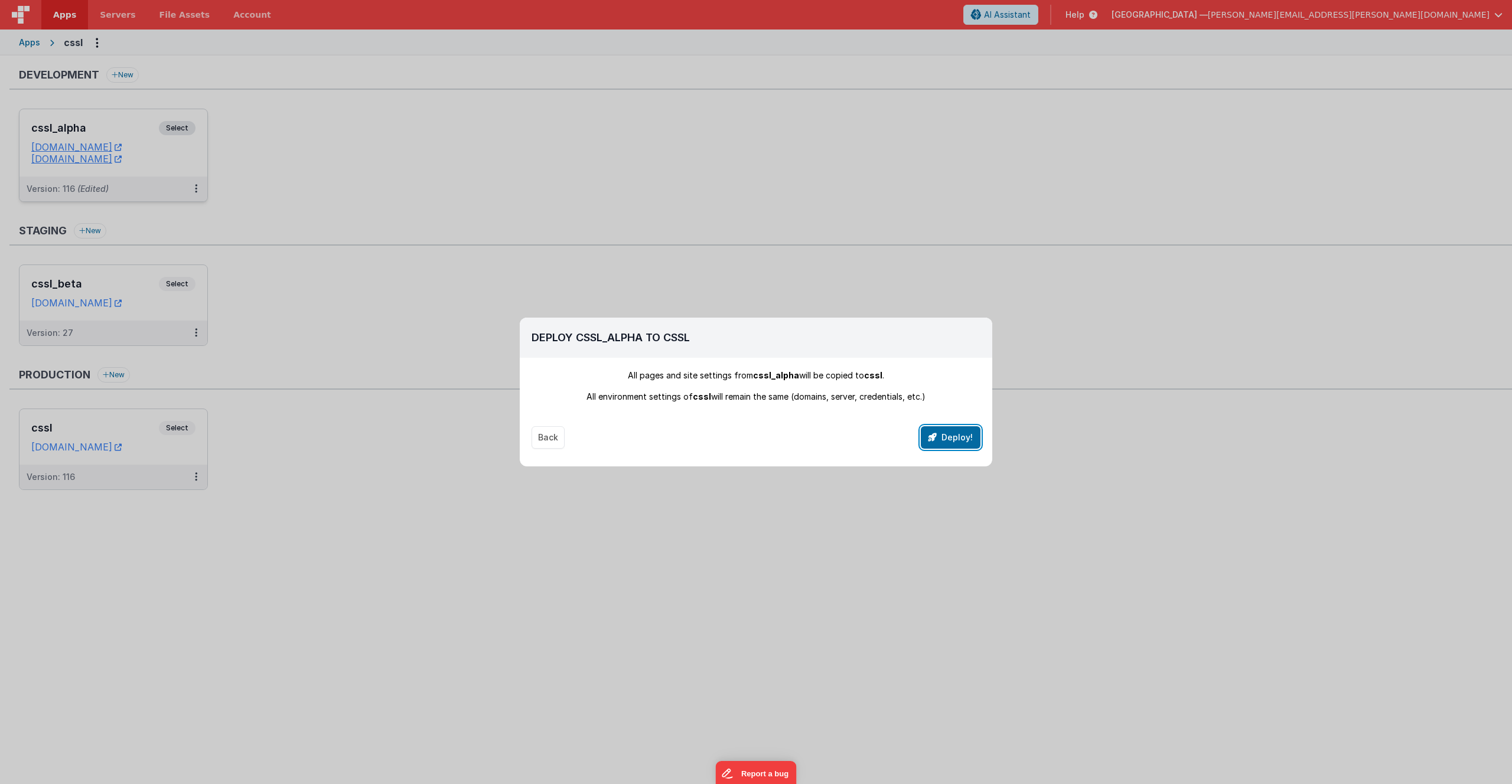
click at [951, 440] on button "Deploy!" at bounding box center [950, 437] width 60 height 23
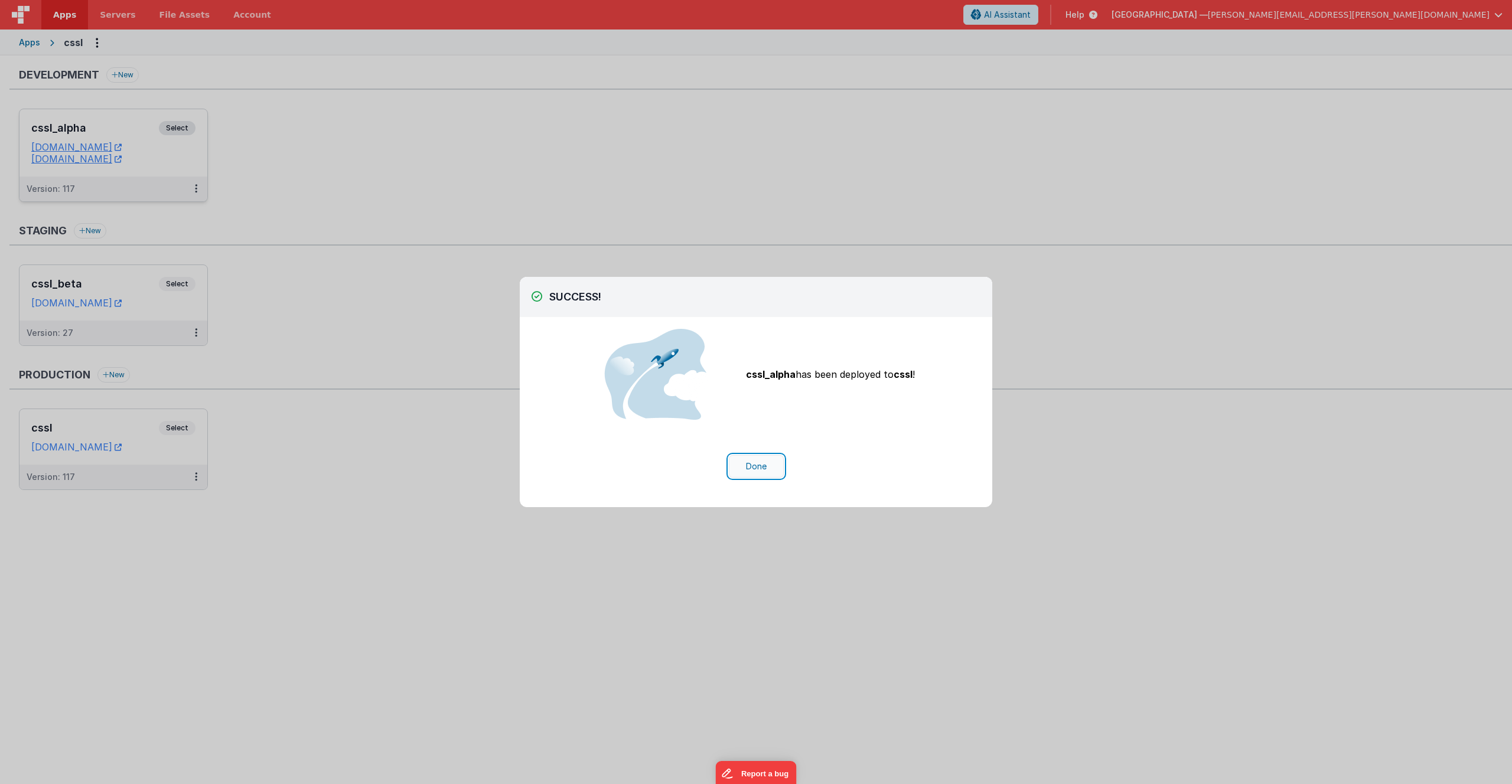
click at [751, 471] on button "Done" at bounding box center [756, 467] width 55 height 23
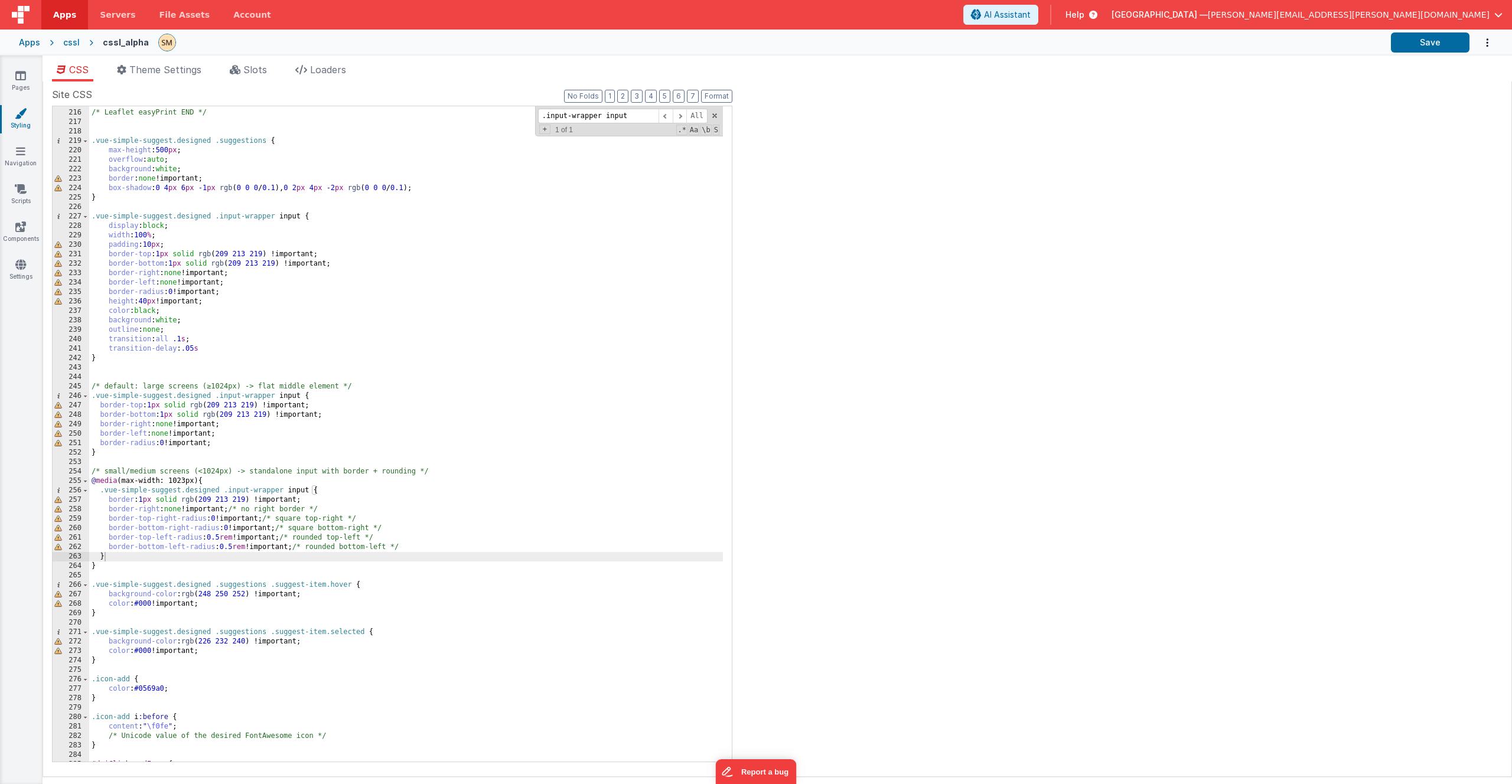
scroll to position [2351, 0]
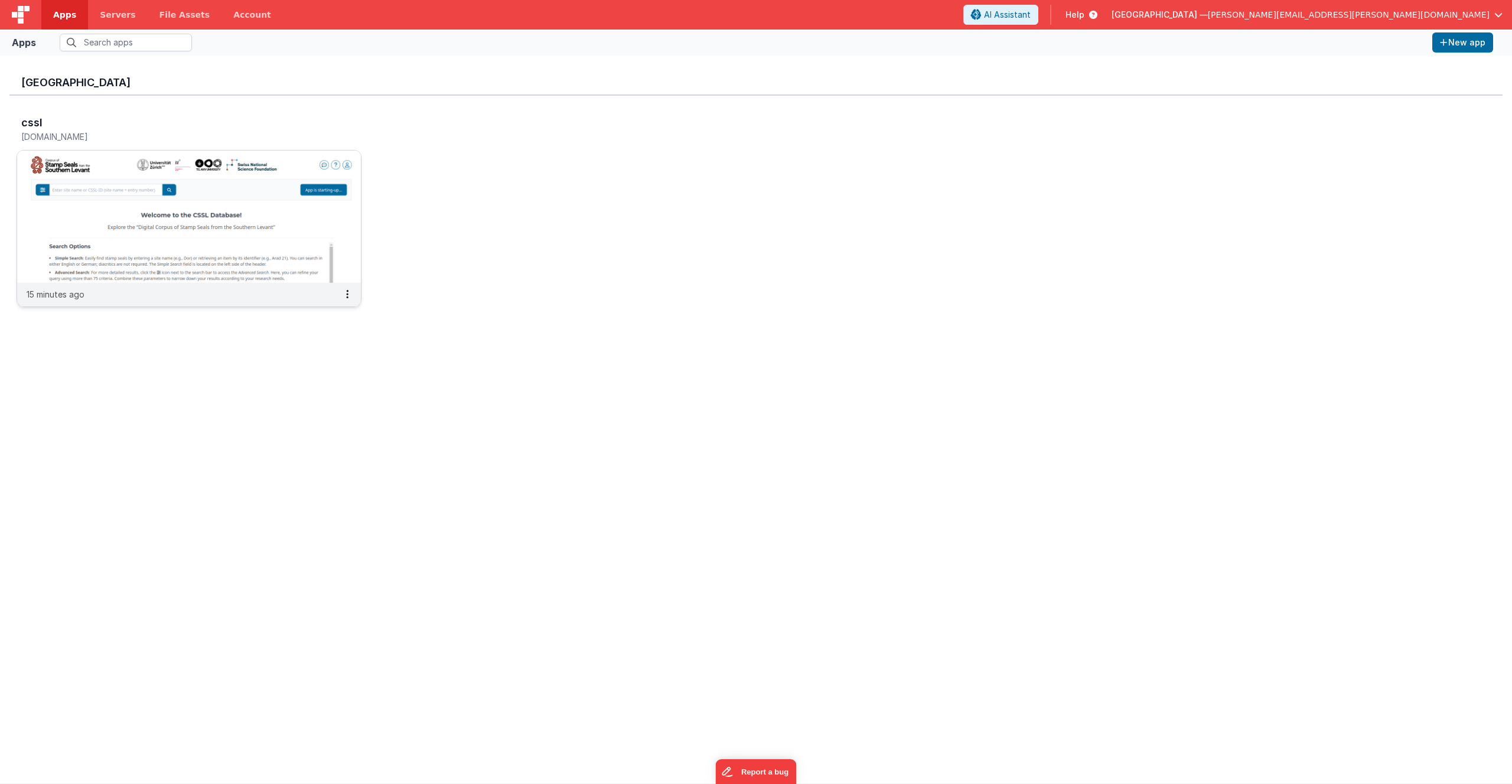
click at [238, 198] on img at bounding box center [189, 217] width 344 height 132
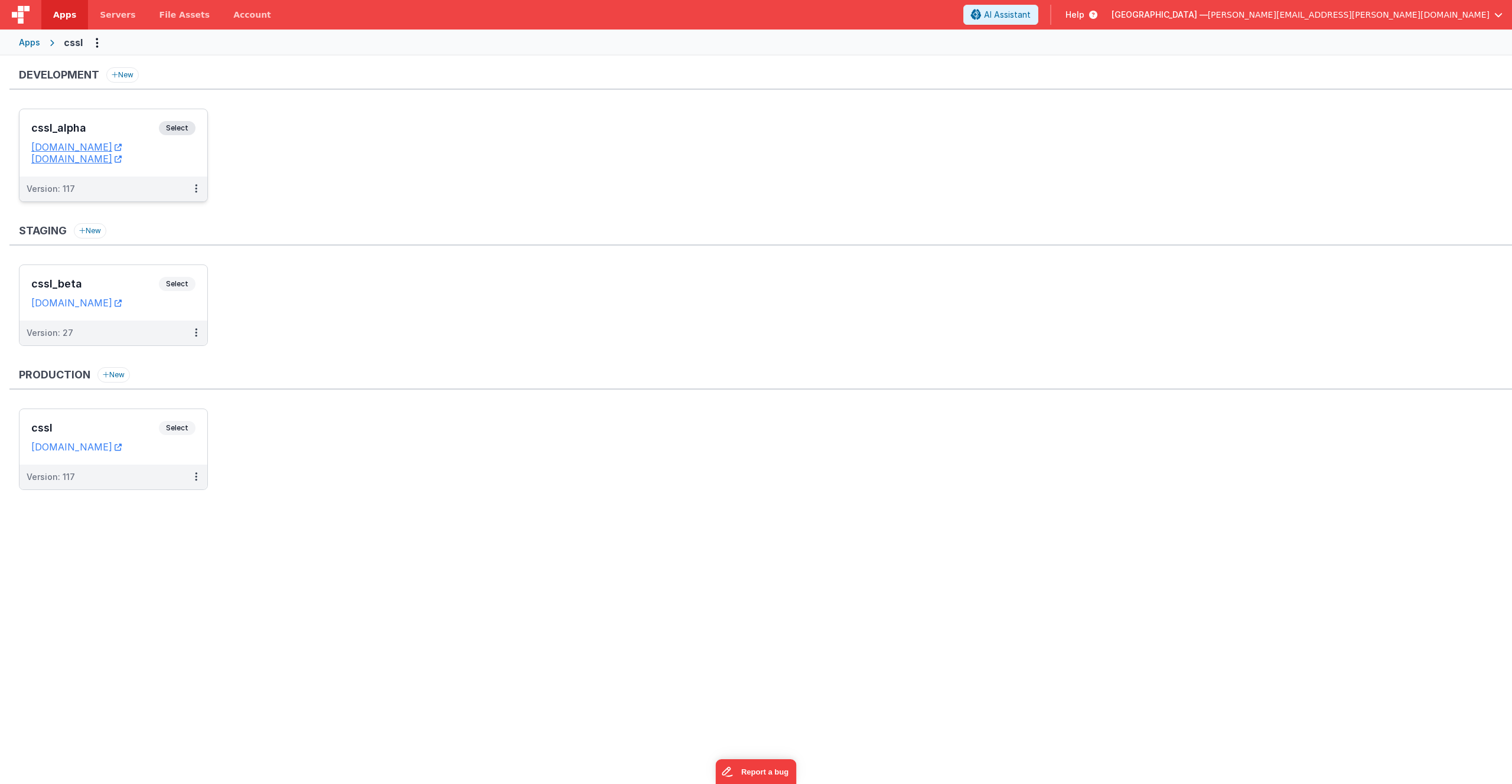
click at [184, 127] on span "Select" at bounding box center [177, 128] width 37 height 14
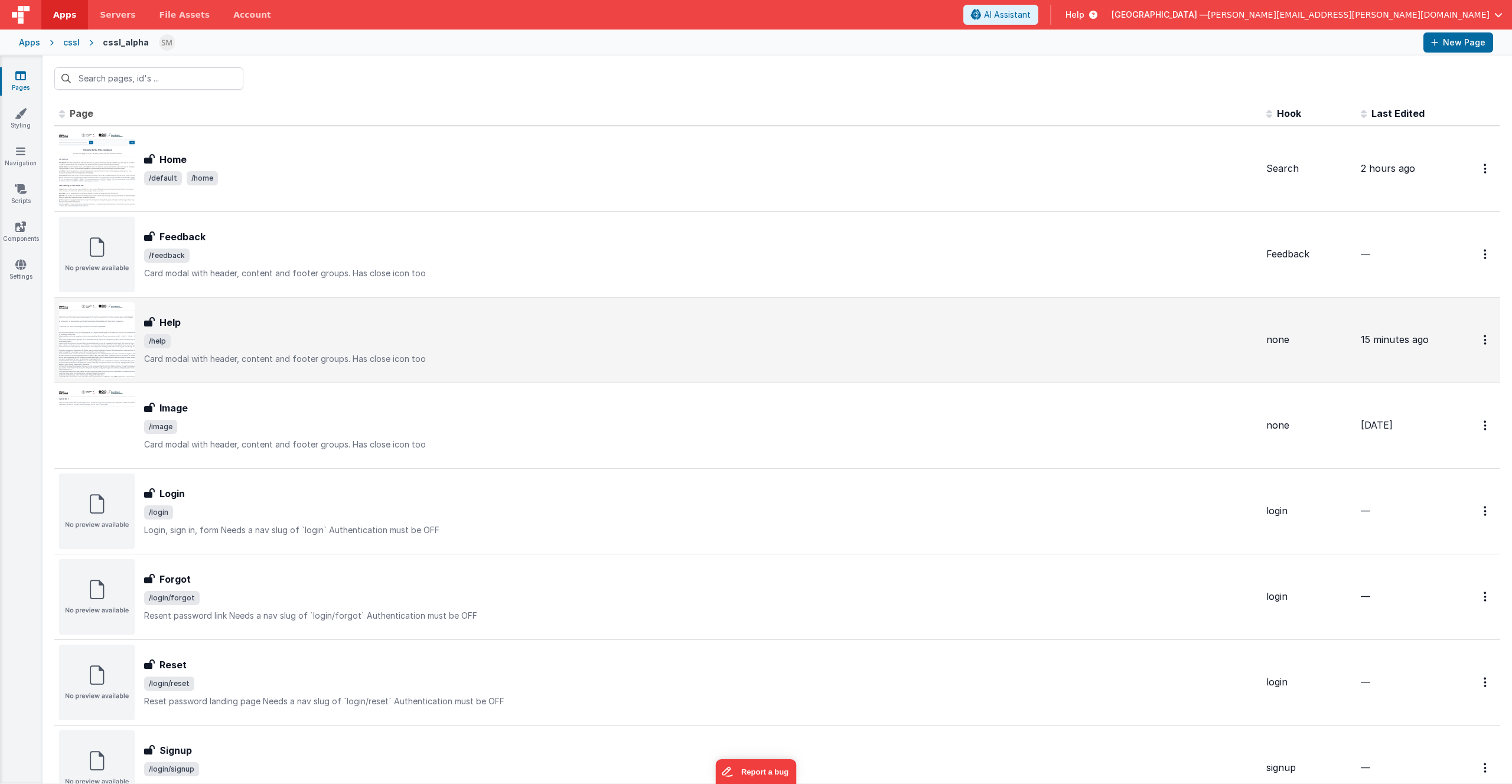
click at [288, 345] on span "/help" at bounding box center [700, 341] width 1113 height 14
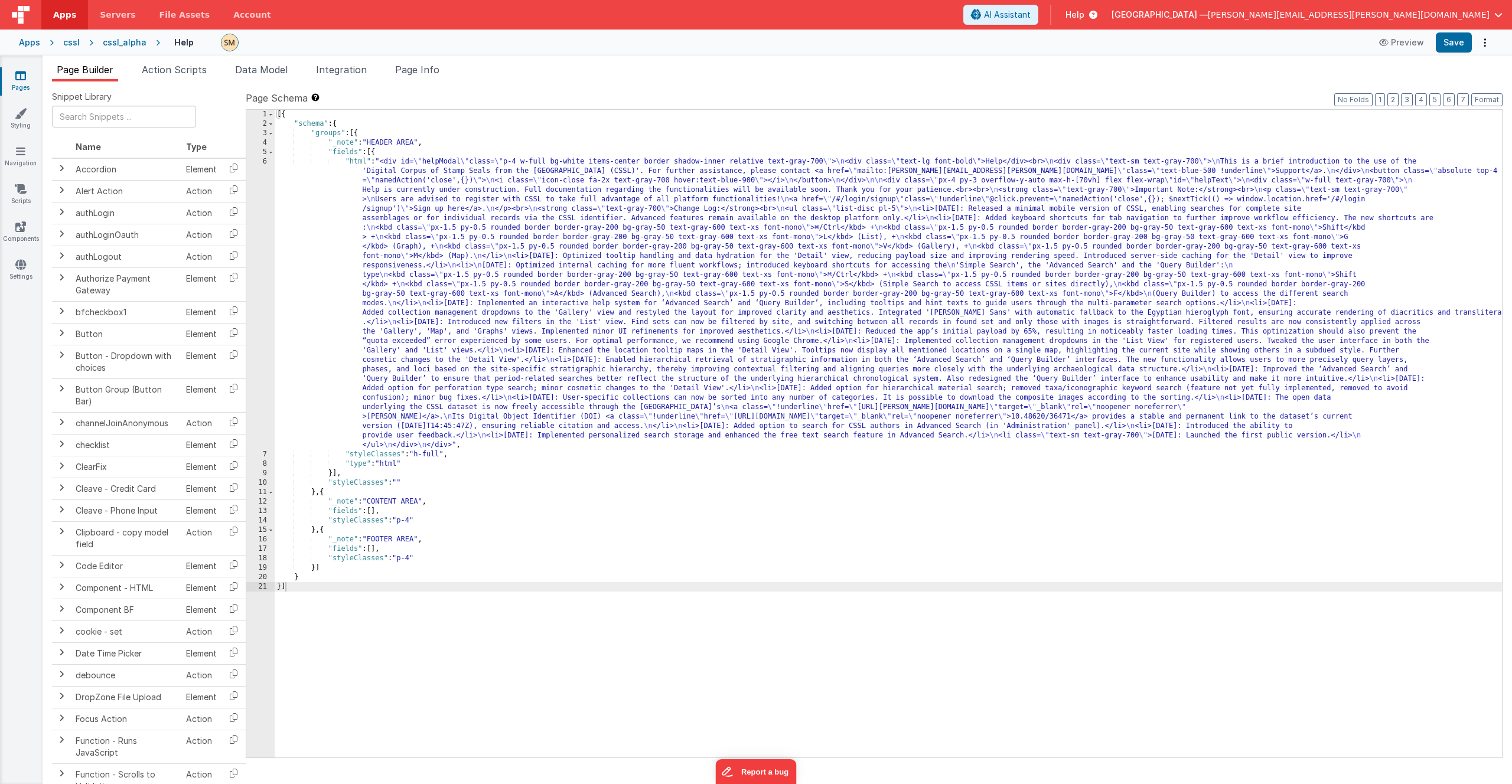
click at [991, 215] on div "[{ "schema" : { "groups" : [{ "_note" : "HEADER AREA" , "fields" : [{ "html" : …" at bounding box center [888, 443] width 1228 height 667
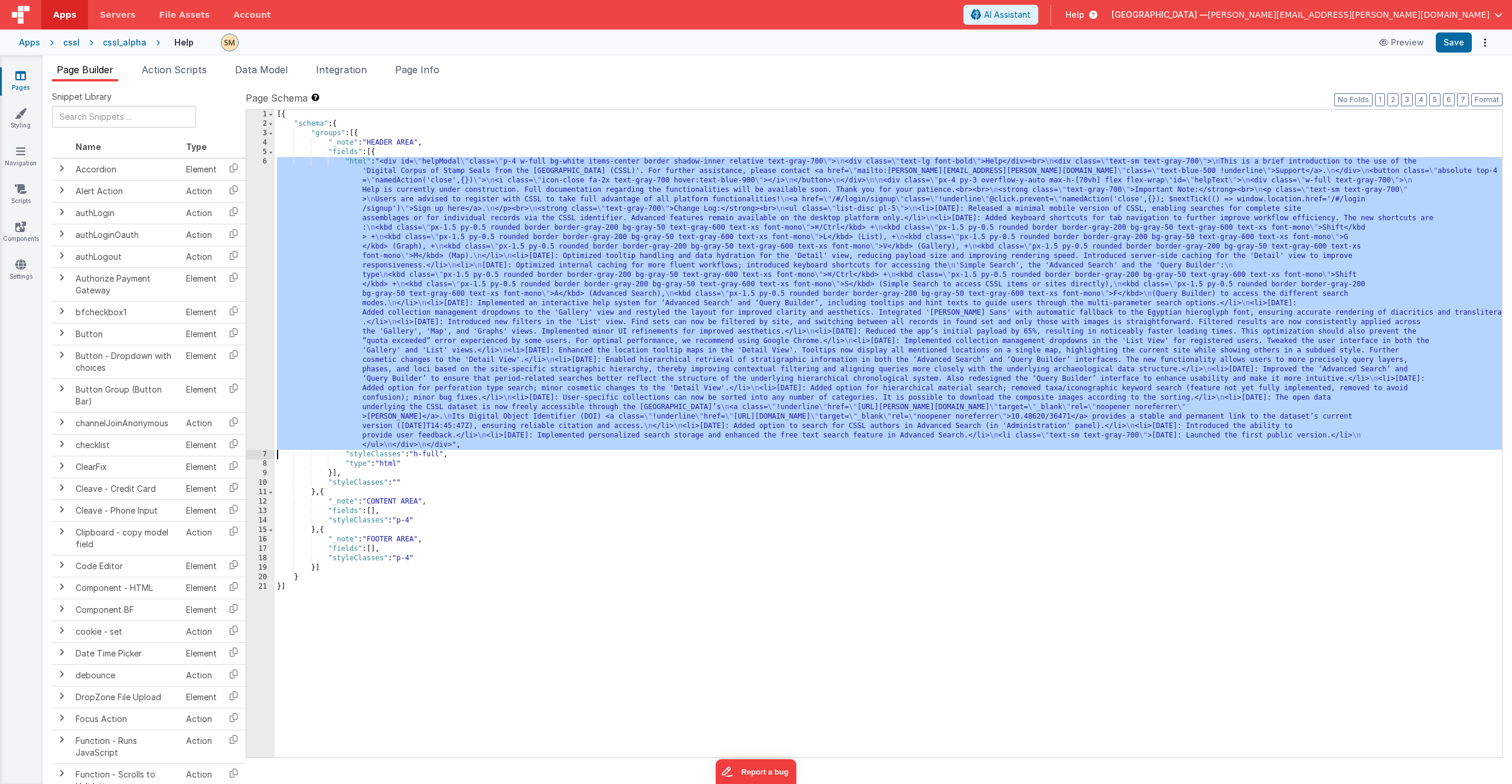
click at [252, 271] on div "6" at bounding box center [260, 304] width 28 height 293
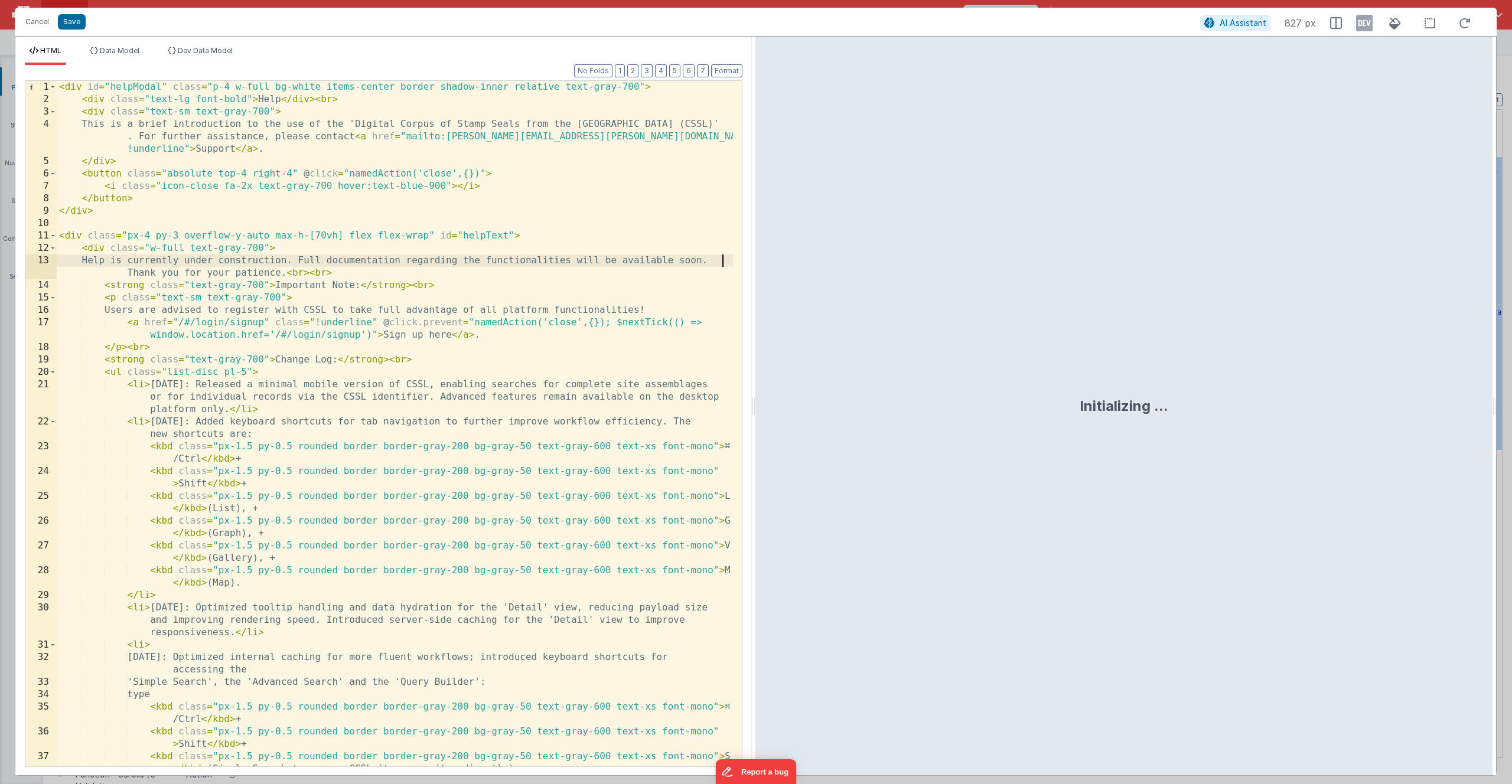
click at [723, 262] on div "< div id = "helpModal" class = "p-4 w-full bg-white items-center border shadow-…" at bounding box center [395, 442] width 676 height 723
click at [424, 254] on div "< div id = "helpModal" class = "p-4 w-full bg-white items-center border shadow-…" at bounding box center [395, 442] width 676 height 723
click at [400, 272] on div "< div id = "helpModal" class = "p-4 w-full bg-white items-center border shadow-…" at bounding box center [395, 442] width 676 height 723
click at [421, 272] on div "< div id = "helpModal" class = "p-4 w-full bg-white items-center border shadow-…" at bounding box center [395, 442] width 676 height 723
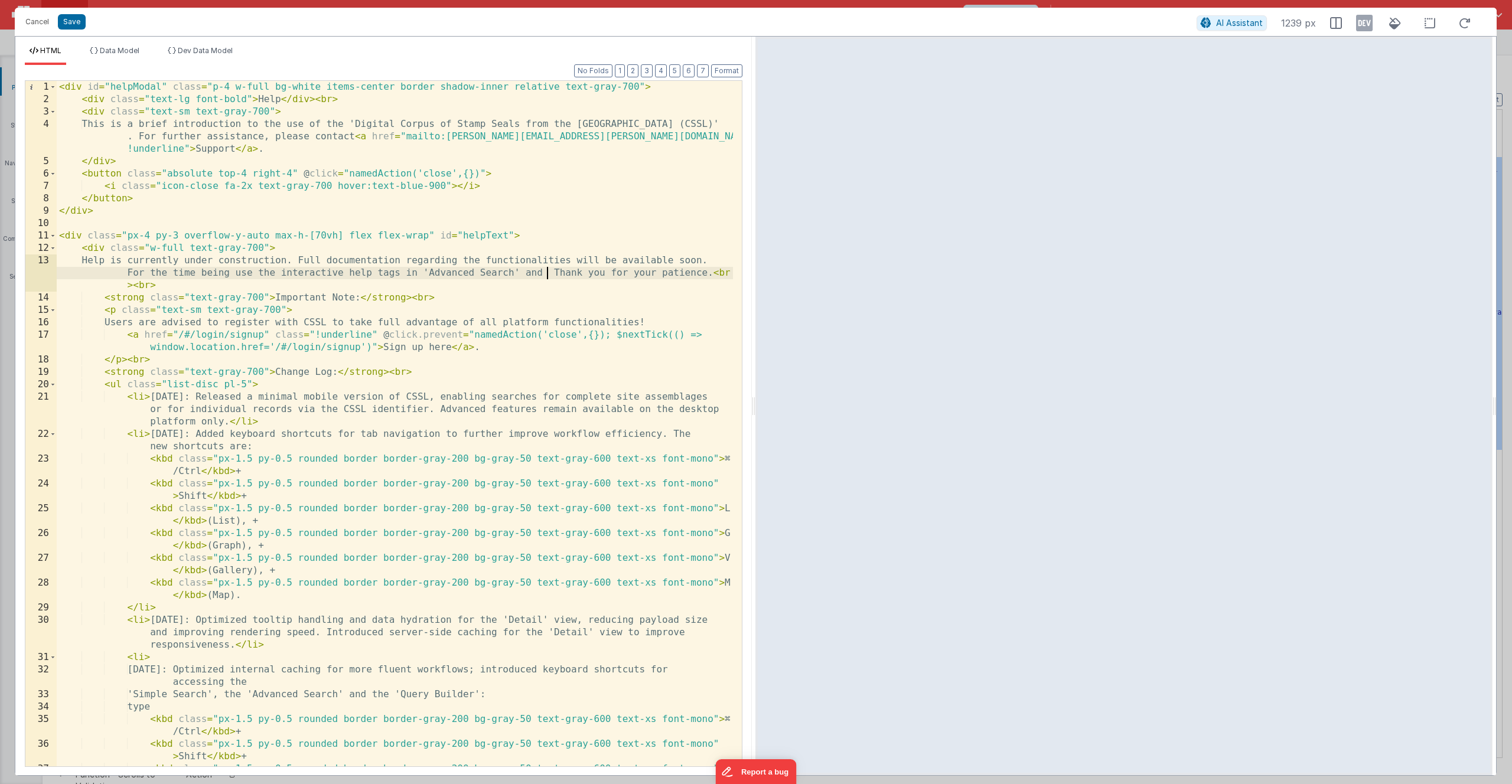
click at [549, 270] on div "< div id = "helpModal" class = "p-4 w-full bg-white items-center border shadow-…" at bounding box center [395, 442] width 676 height 723
click at [71, 21] on button "Save" at bounding box center [72, 21] width 27 height 15
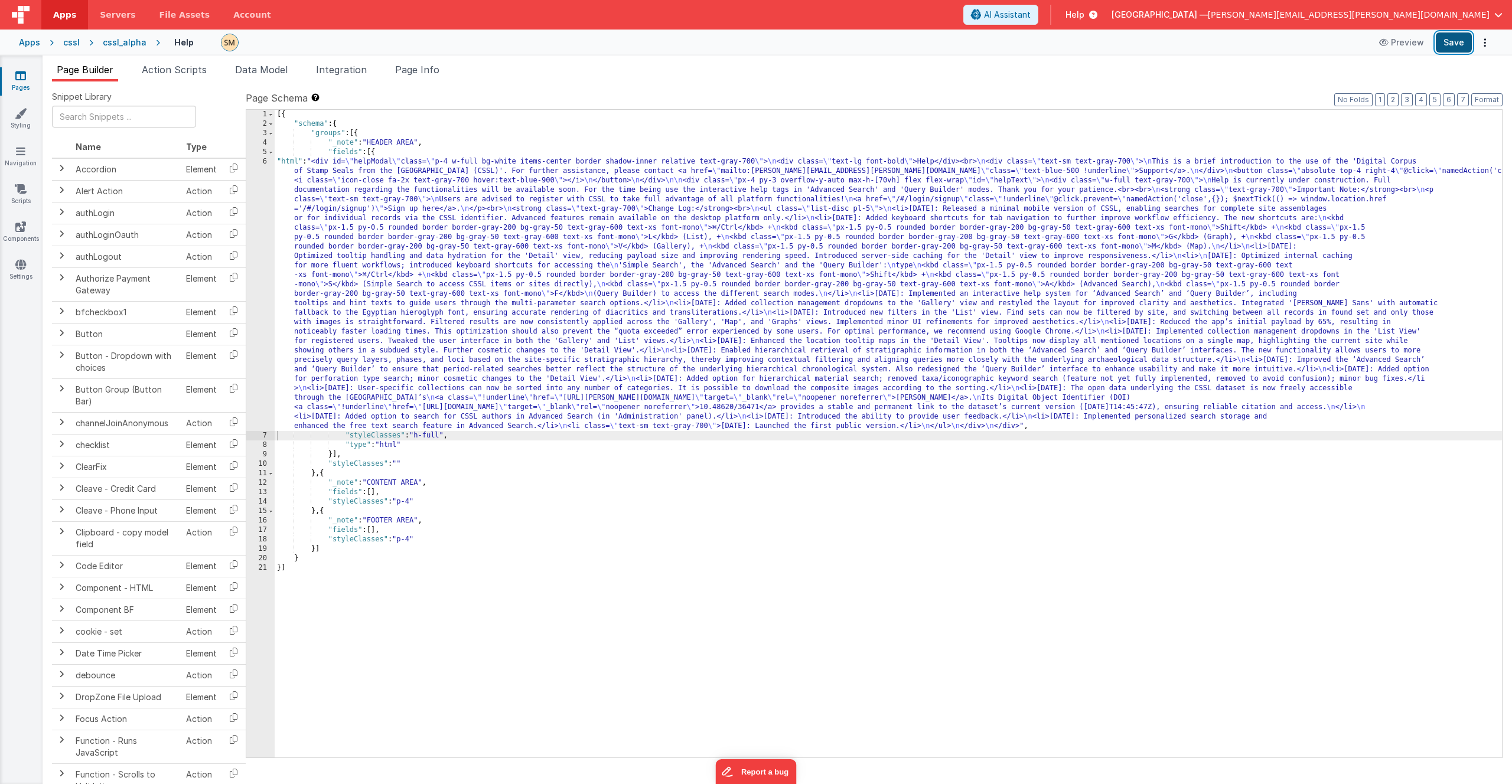
click at [1454, 43] on button "Save" at bounding box center [1454, 43] width 36 height 20
click at [206, 42] on div "Help Preview Save" at bounding box center [826, 43] width 1333 height 20
click at [73, 42] on div "cssl" at bounding box center [71, 43] width 17 height 12
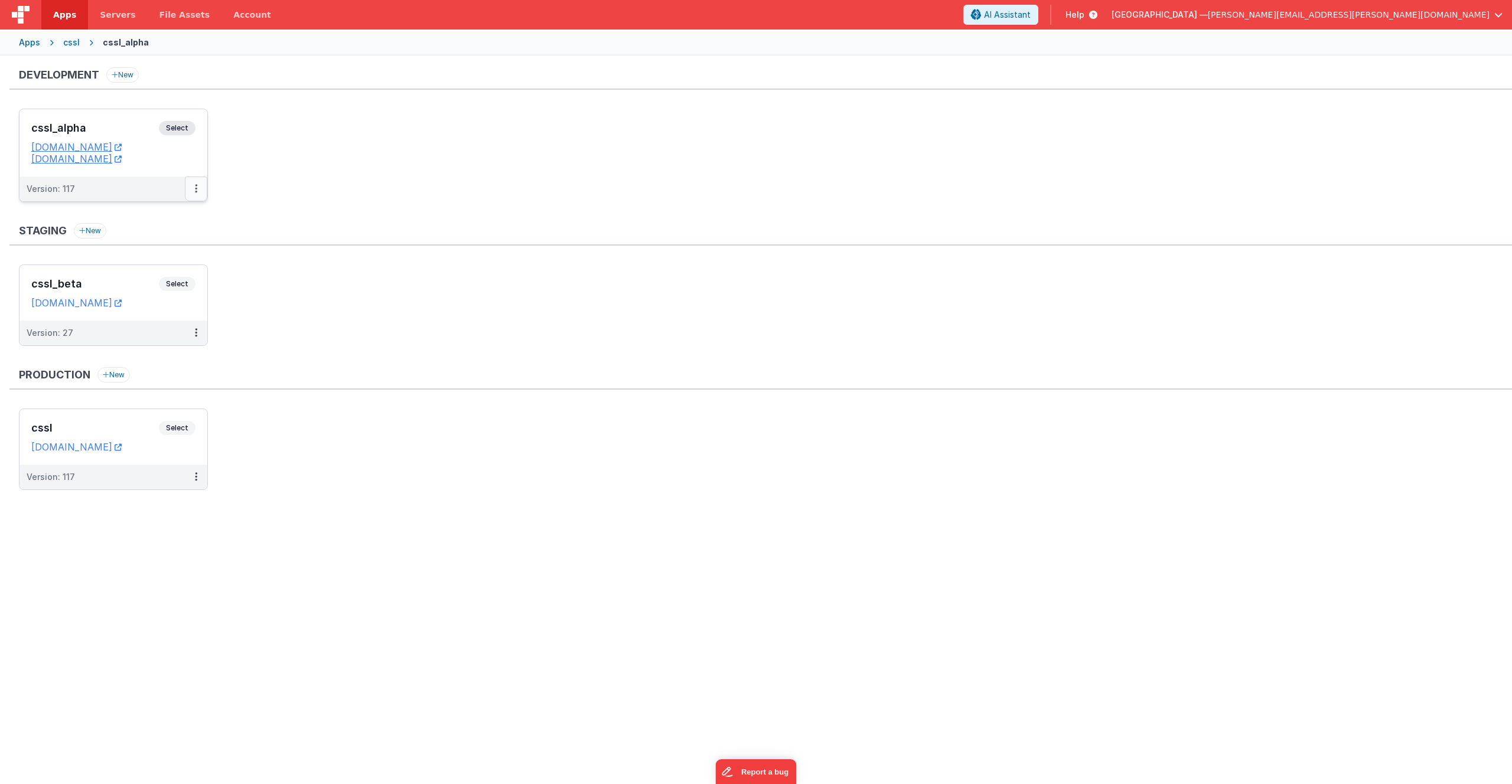
click at [197, 189] on icon at bounding box center [196, 189] width 3 height 1
click at [163, 261] on link "Deploy..." at bounding box center [155, 258] width 104 height 21
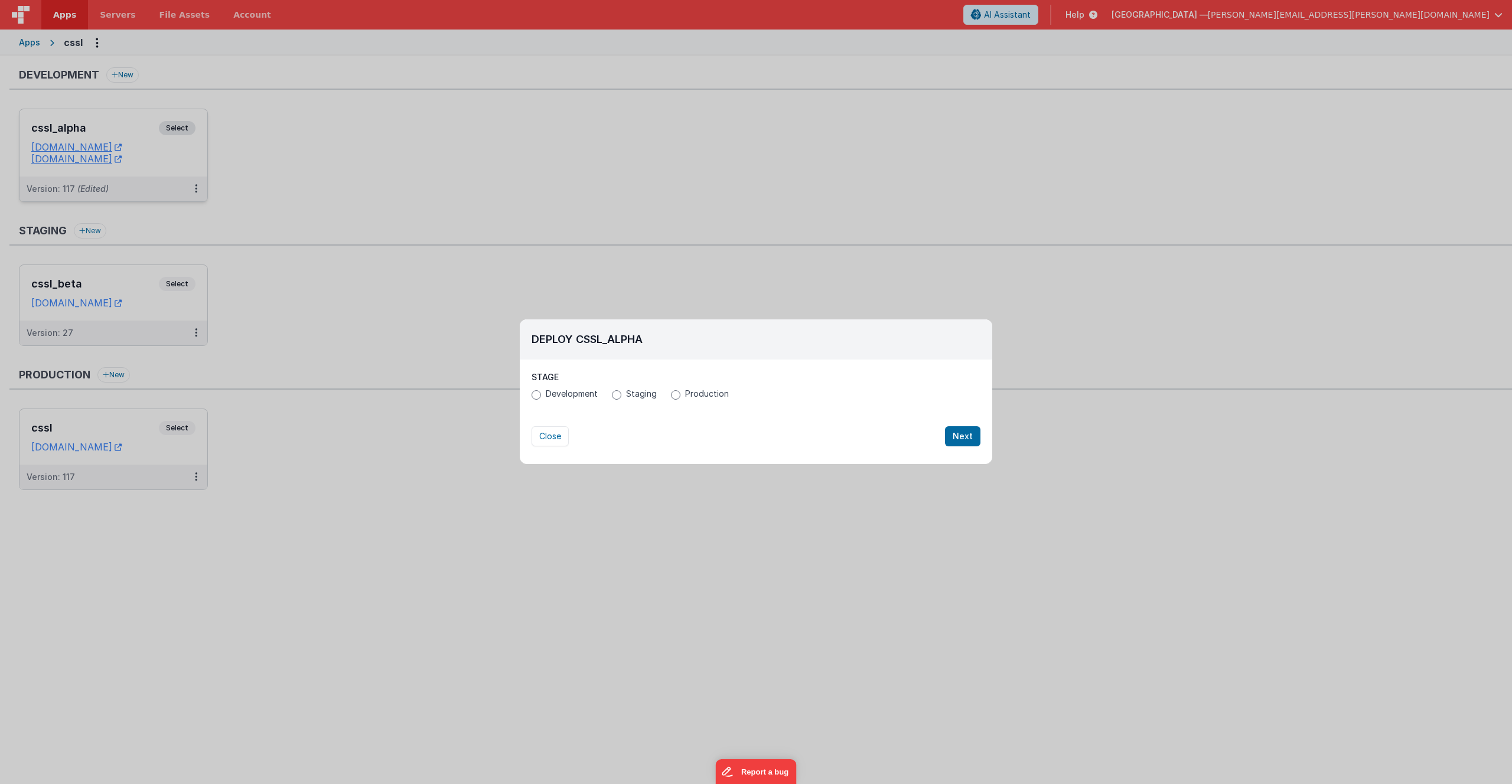
click at [163, 261] on div "Deploy cssl_alpha Stage Development Staging Production All pages and site setti…" at bounding box center [756, 392] width 1512 height 784
click at [702, 391] on span "Production" at bounding box center [706, 394] width 43 height 12
click at [680, 391] on input "Production" at bounding box center [676, 395] width 9 height 9
radio input "true"
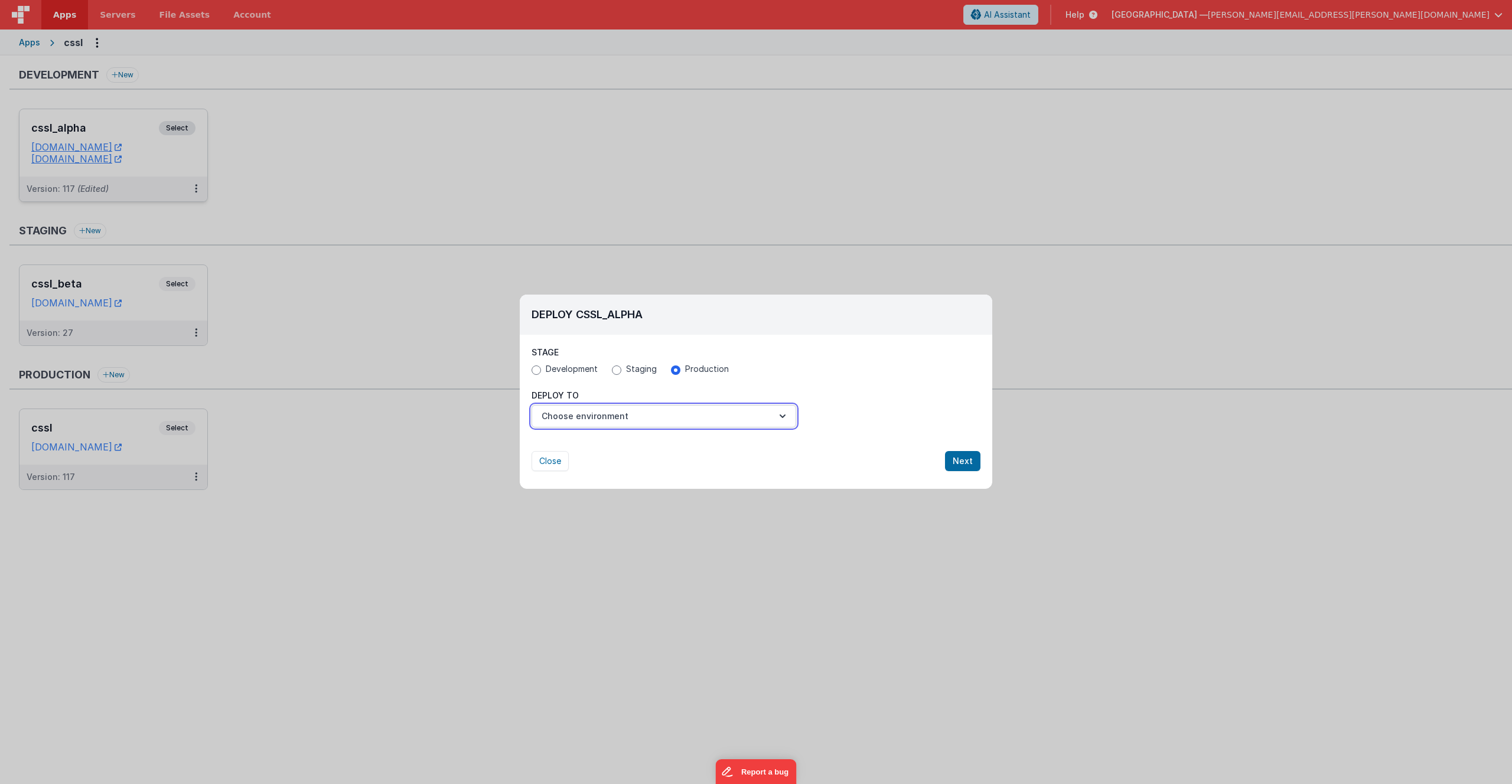
click at [591, 409] on button "Choose environment" at bounding box center [664, 417] width 265 height 23
click at [564, 449] on link "cssl" at bounding box center [664, 446] width 265 height 21
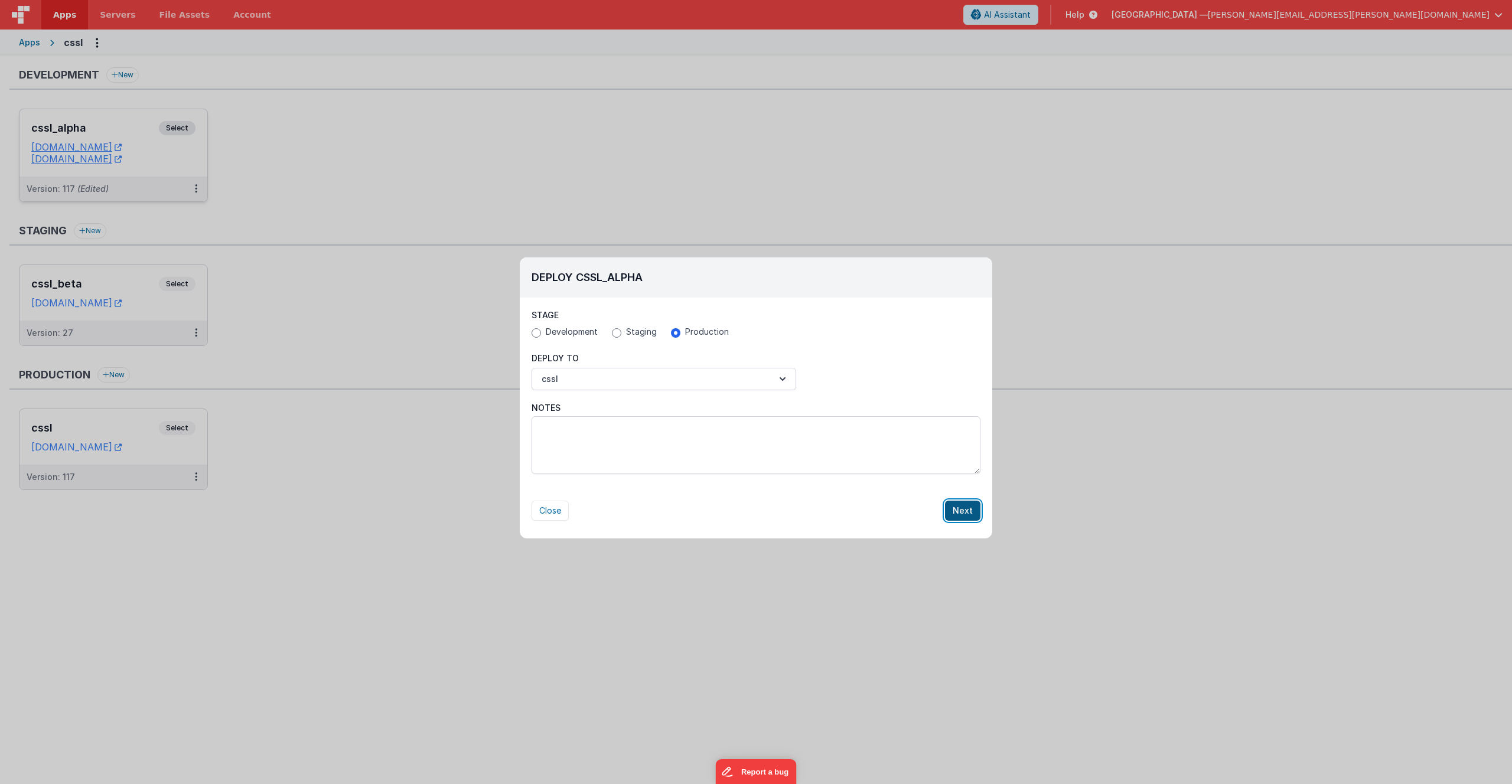
click at [963, 510] on button "Next" at bounding box center [963, 511] width 35 height 20
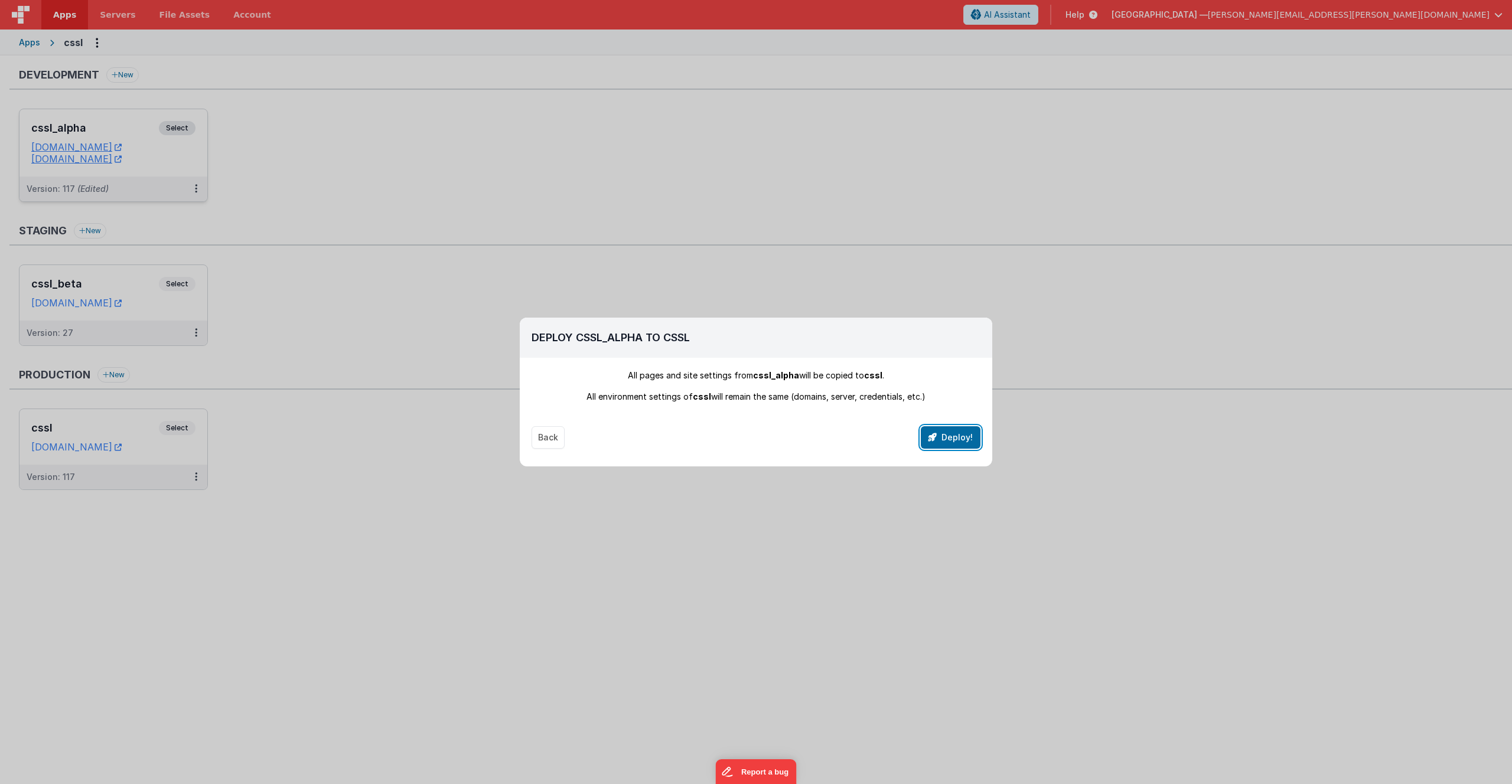
click at [955, 437] on button "Deploy!" at bounding box center [950, 437] width 60 height 23
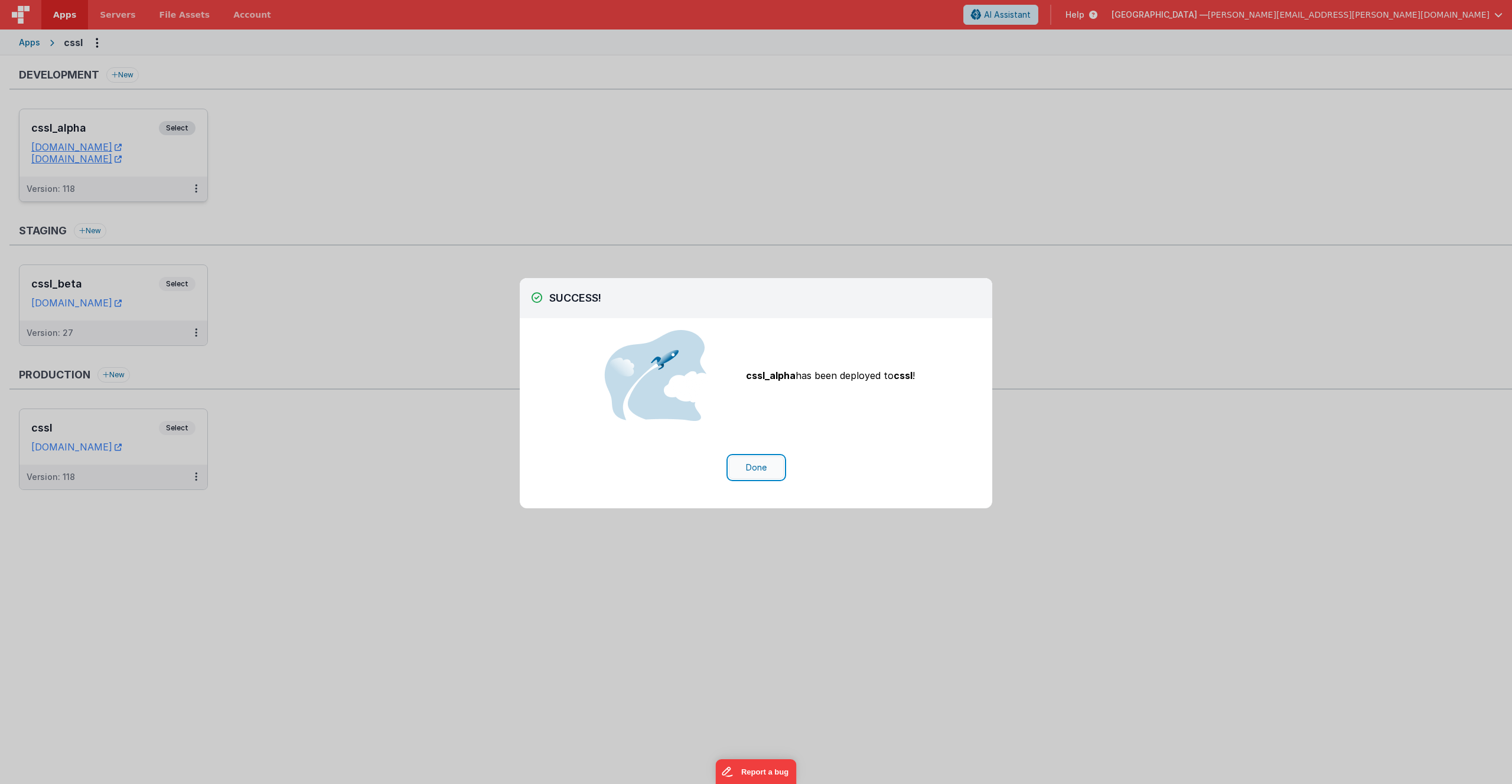
click at [769, 468] on button "Done" at bounding box center [756, 468] width 55 height 23
